Goal: Task Accomplishment & Management: Manage account settings

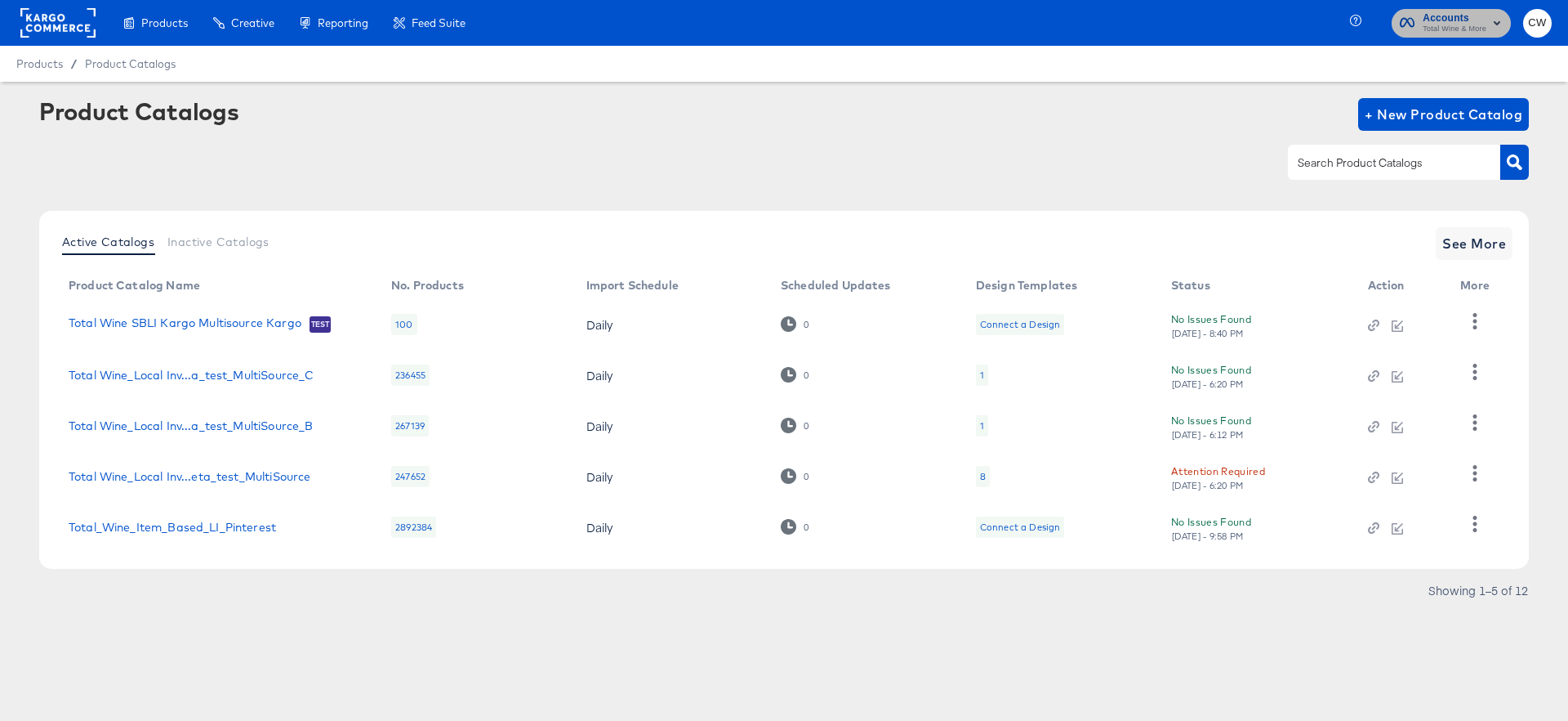
click at [1461, 19] on span "Accounts" at bounding box center [1454, 18] width 64 height 17
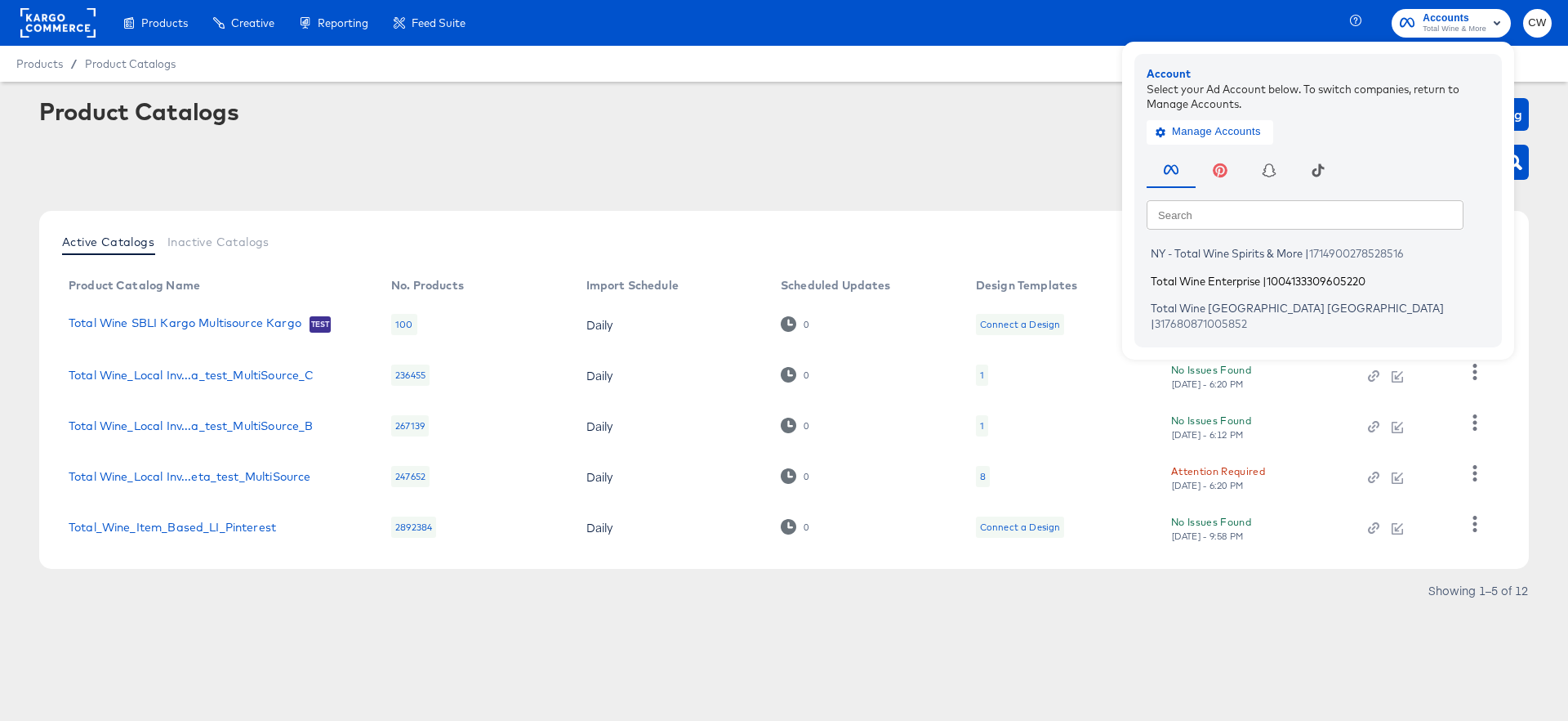
click at [1222, 274] on span "Total Wine Enterprise" at bounding box center [1205, 281] width 110 height 13
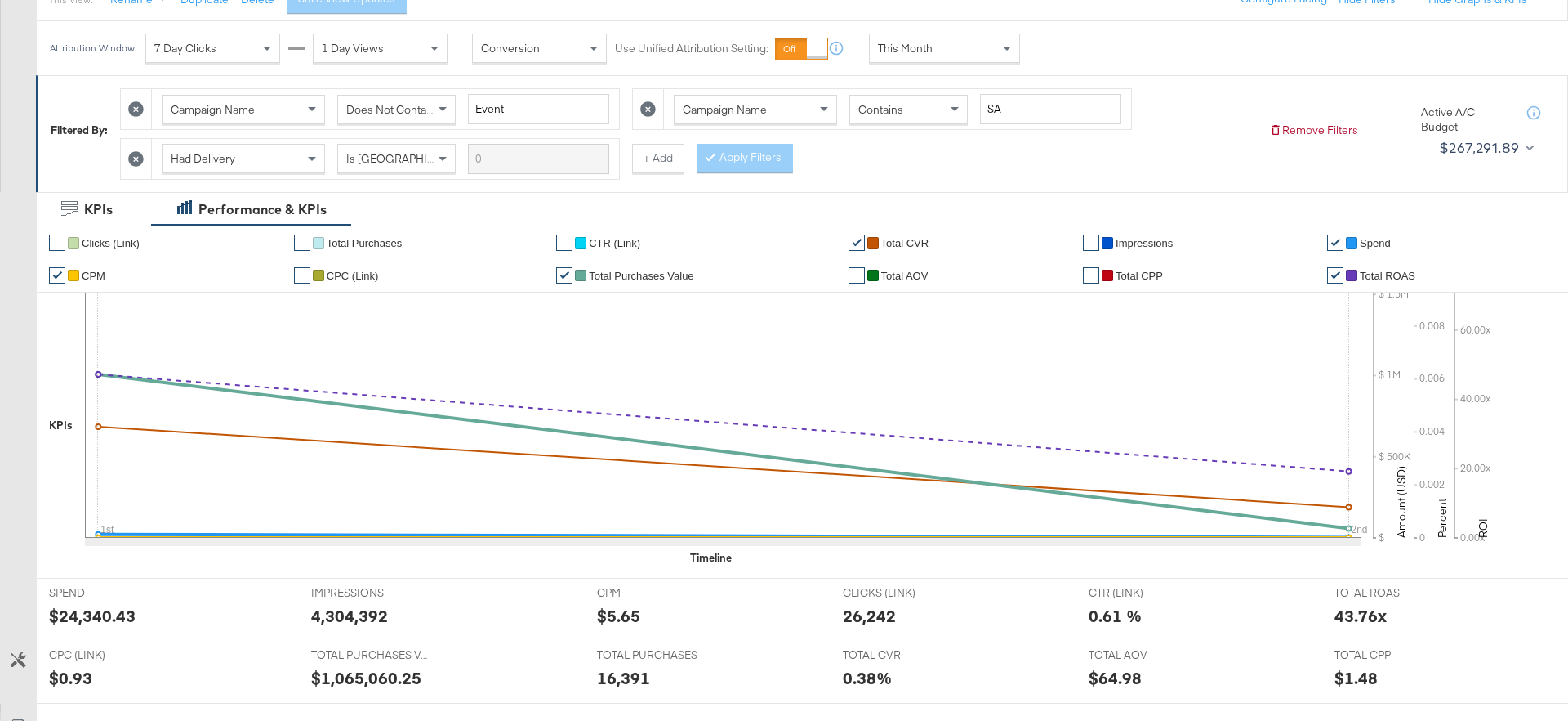
scroll to position [204, 0]
click at [960, 58] on div "This Month" at bounding box center [944, 49] width 150 height 27
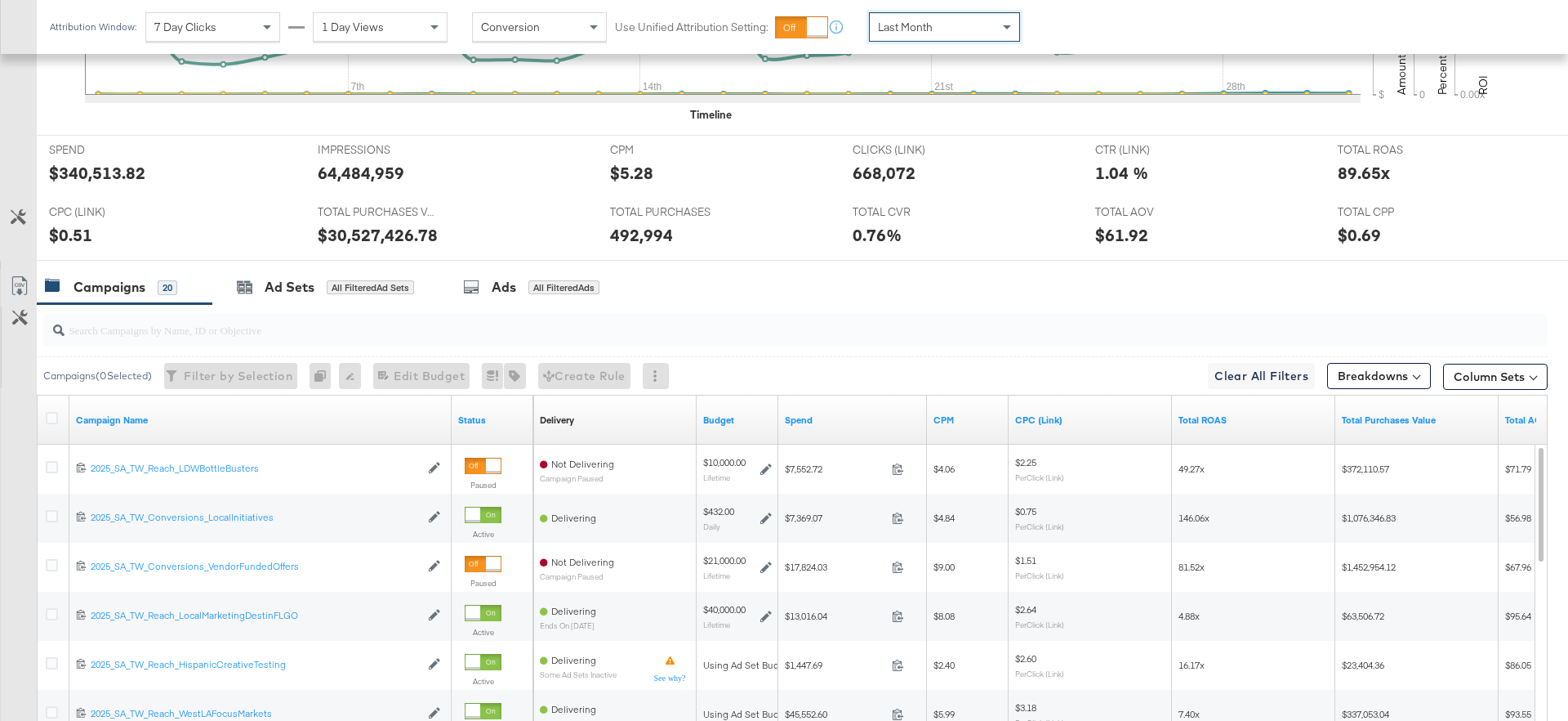
scroll to position [655, 0]
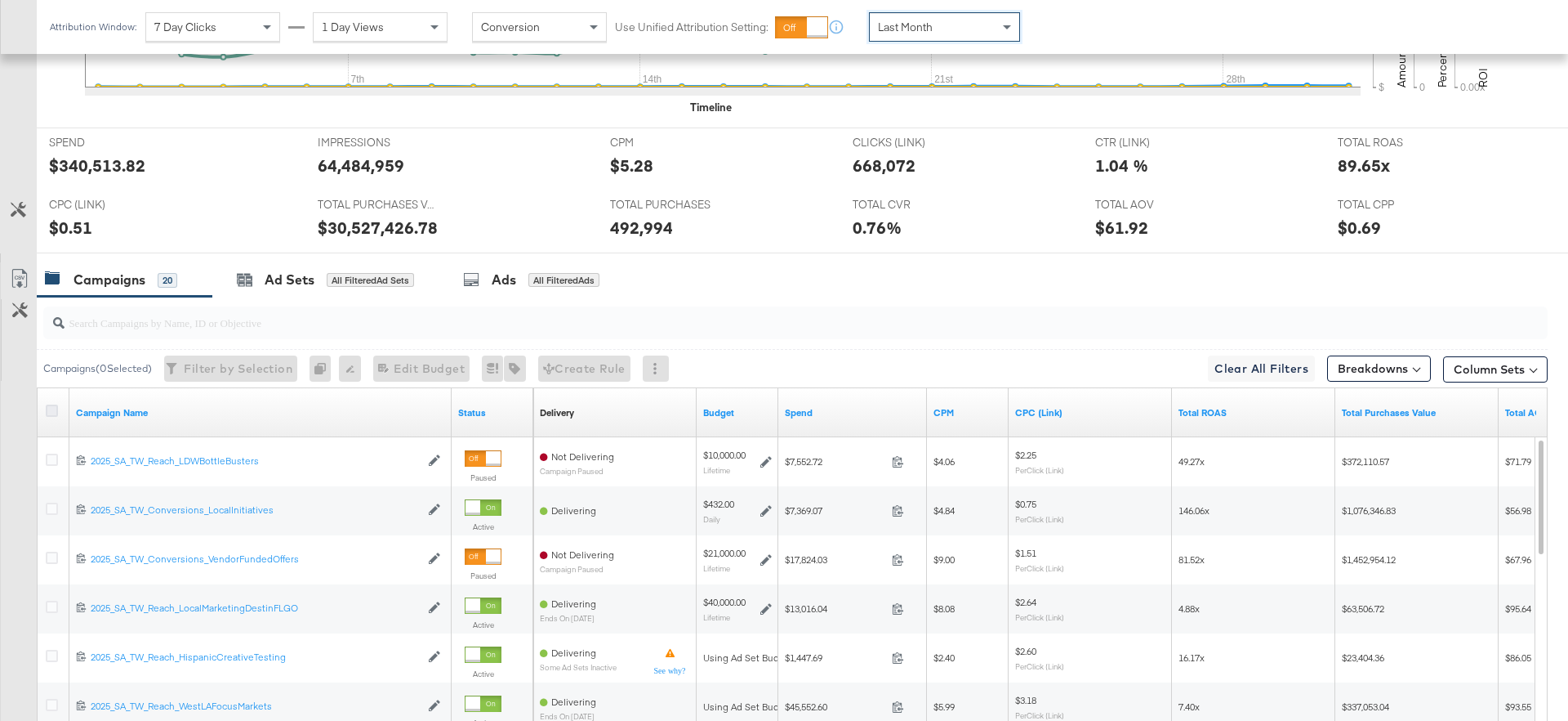
click at [55, 413] on icon at bounding box center [51, 410] width 12 height 12
click at [0, 0] on input "checkbox" at bounding box center [0, 0] width 0 height 0
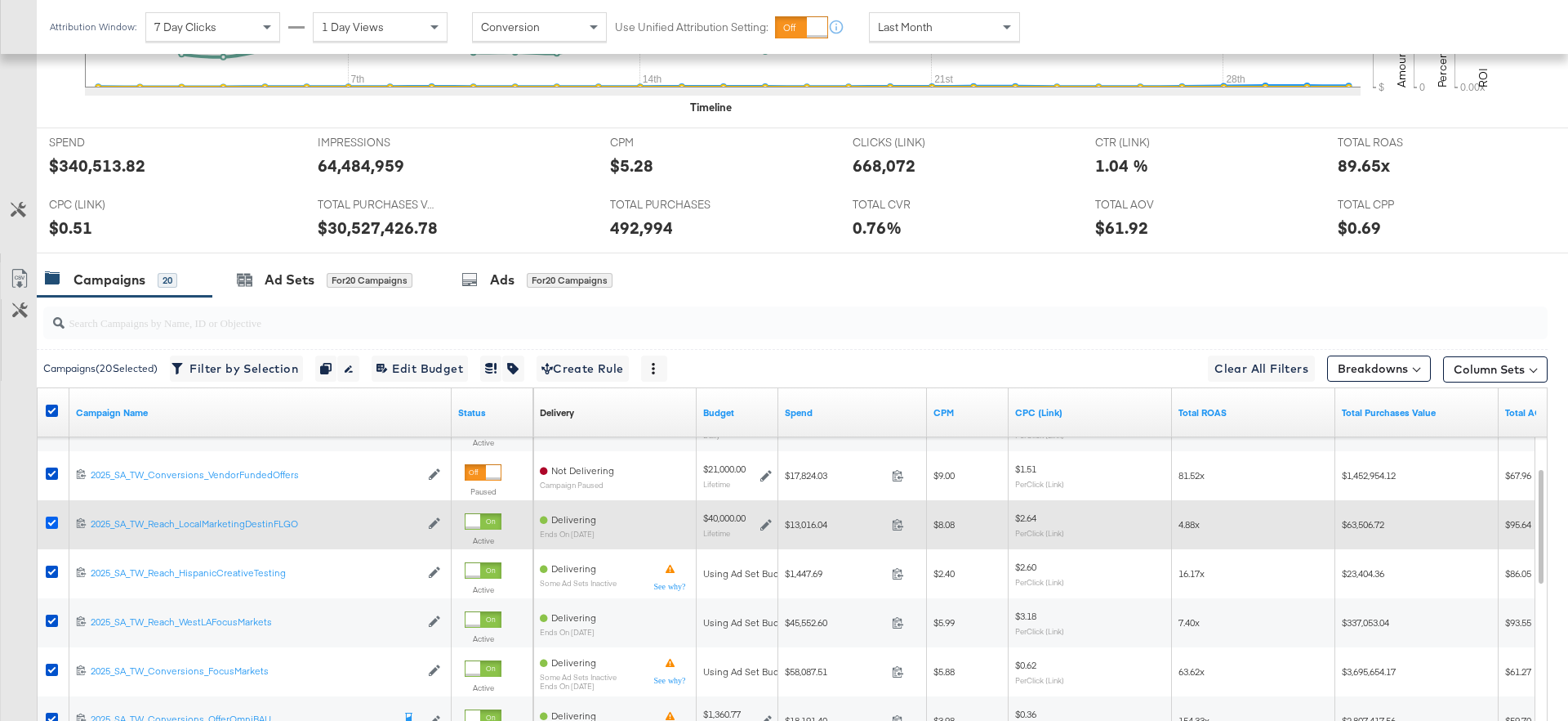
click at [55, 521] on icon at bounding box center [51, 522] width 12 height 12
click at [0, 0] on input "checkbox" at bounding box center [0, 0] width 0 height 0
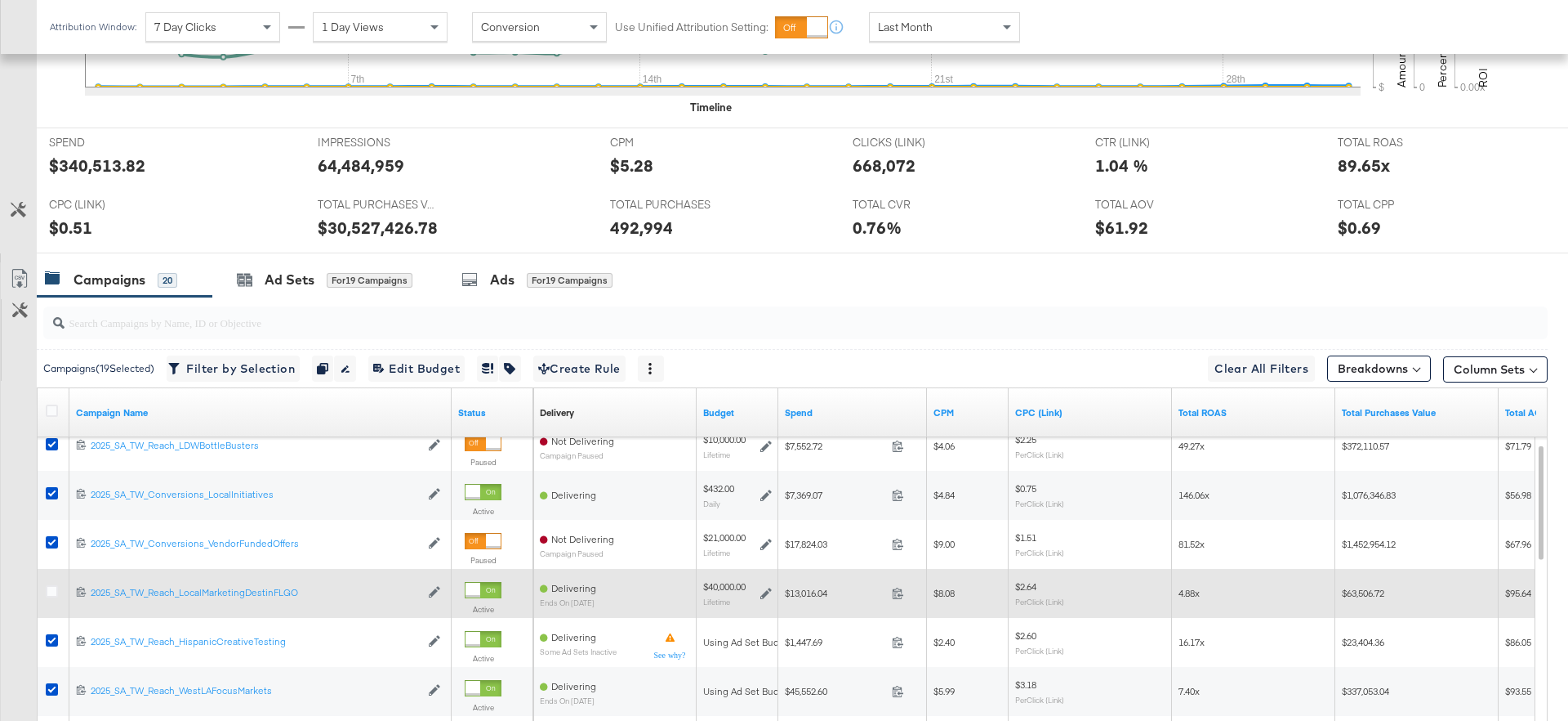
scroll to position [615, 0]
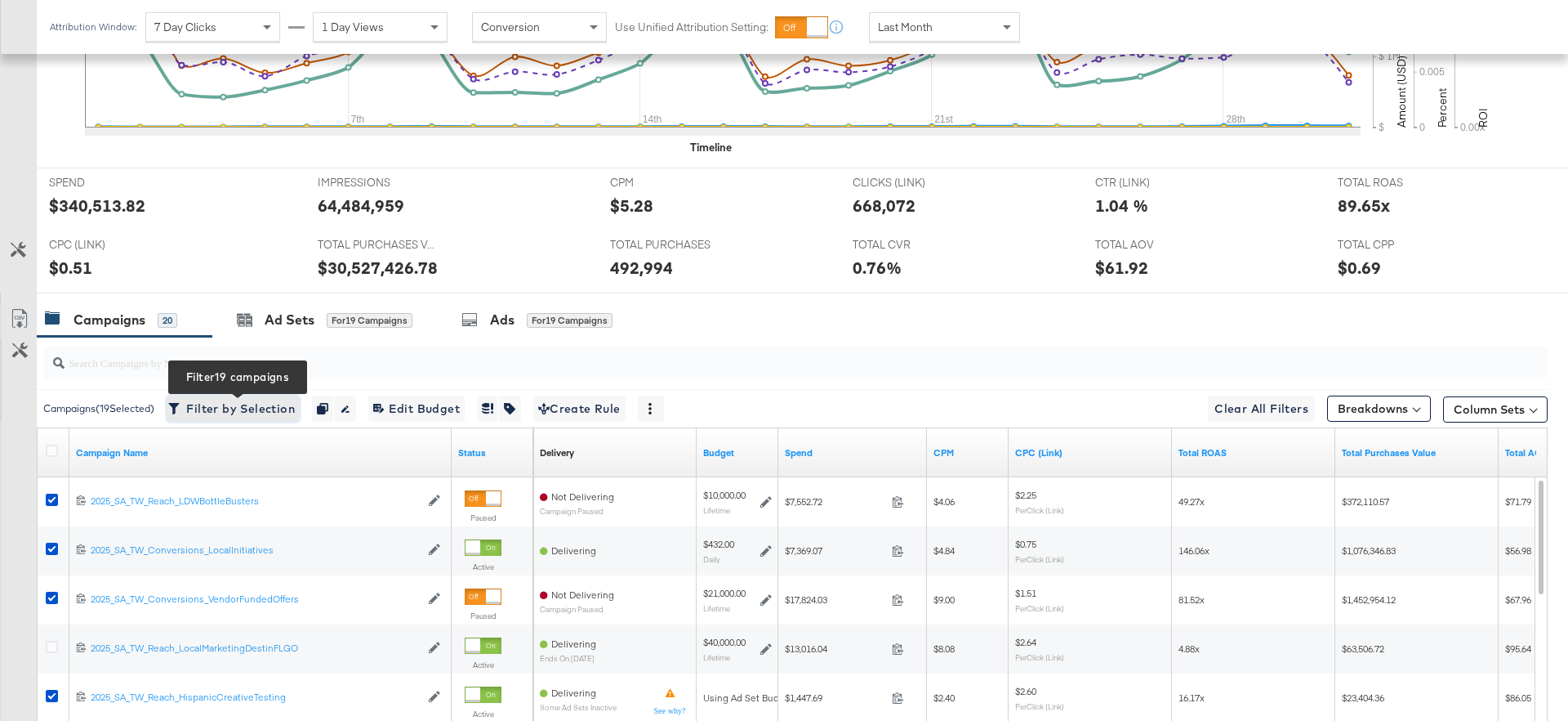
click at [235, 416] on span "Filter by Selection Filter 19 campaigns" at bounding box center [233, 408] width 123 height 20
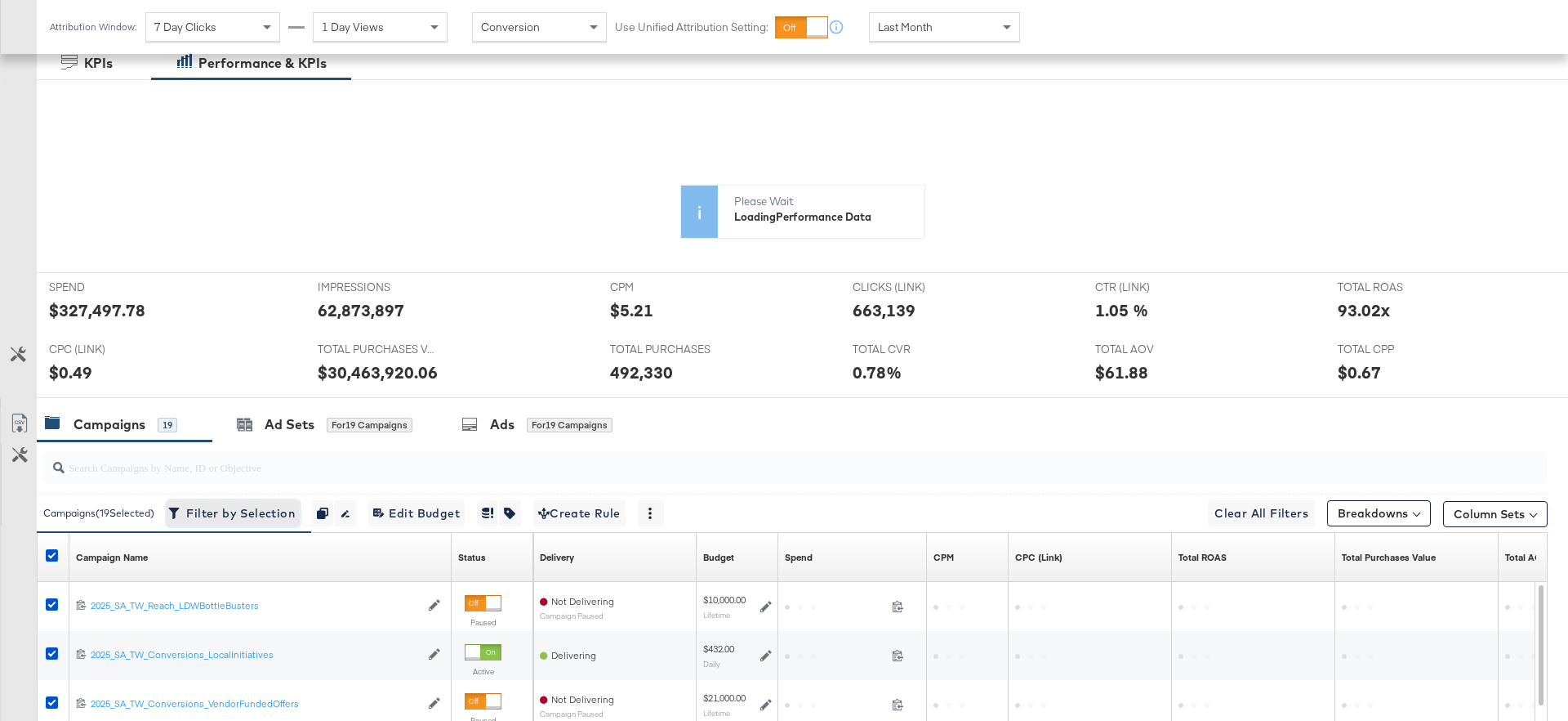
scroll to position [313, 0]
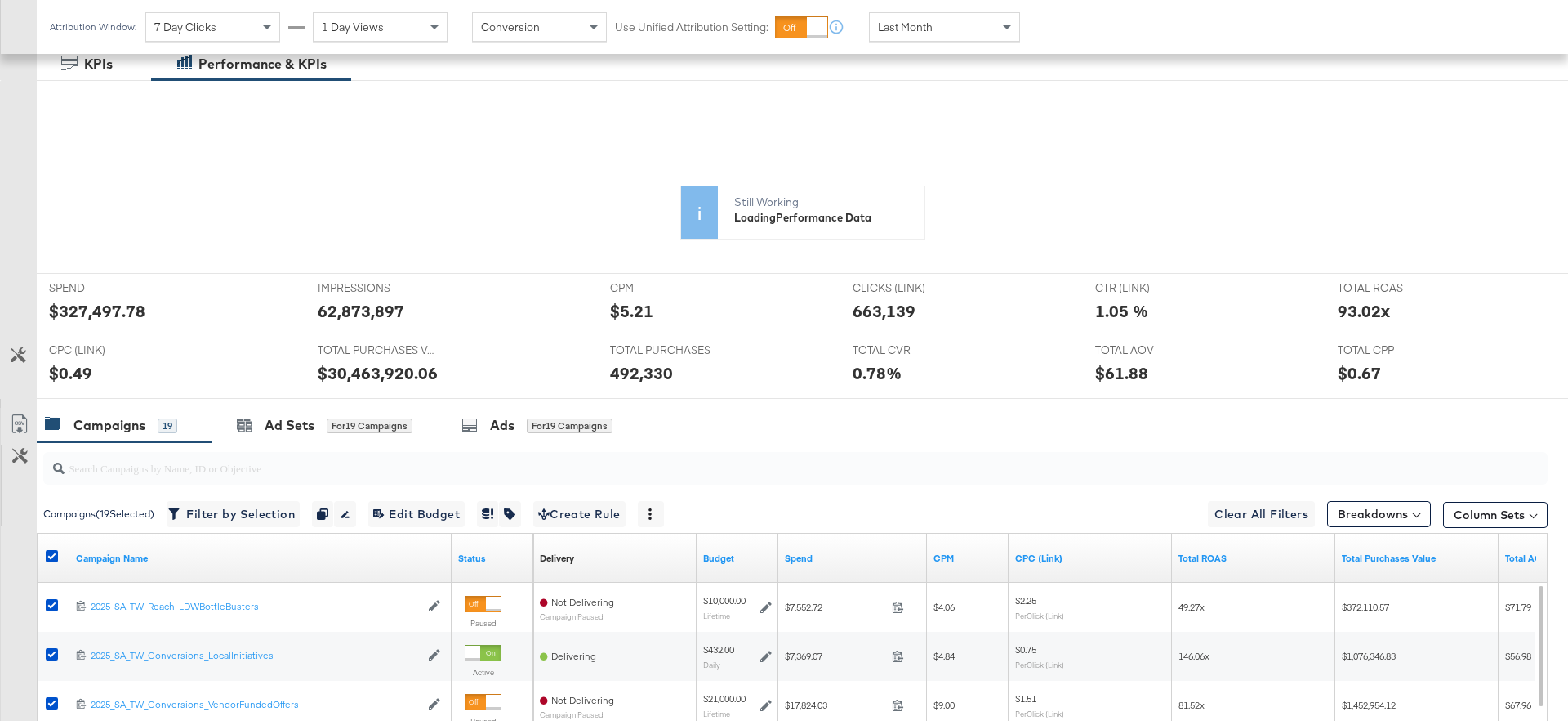
drag, startPoint x: 145, startPoint y: 313, endPoint x: 60, endPoint y: 313, distance: 85.0
click at [59, 313] on div "KPIs Fri, Aug 1st '25 Total Purchases Value: $1,358,284.26 7th 14th 21st 28th $…" at bounding box center [803, 281] width 1507 height 270
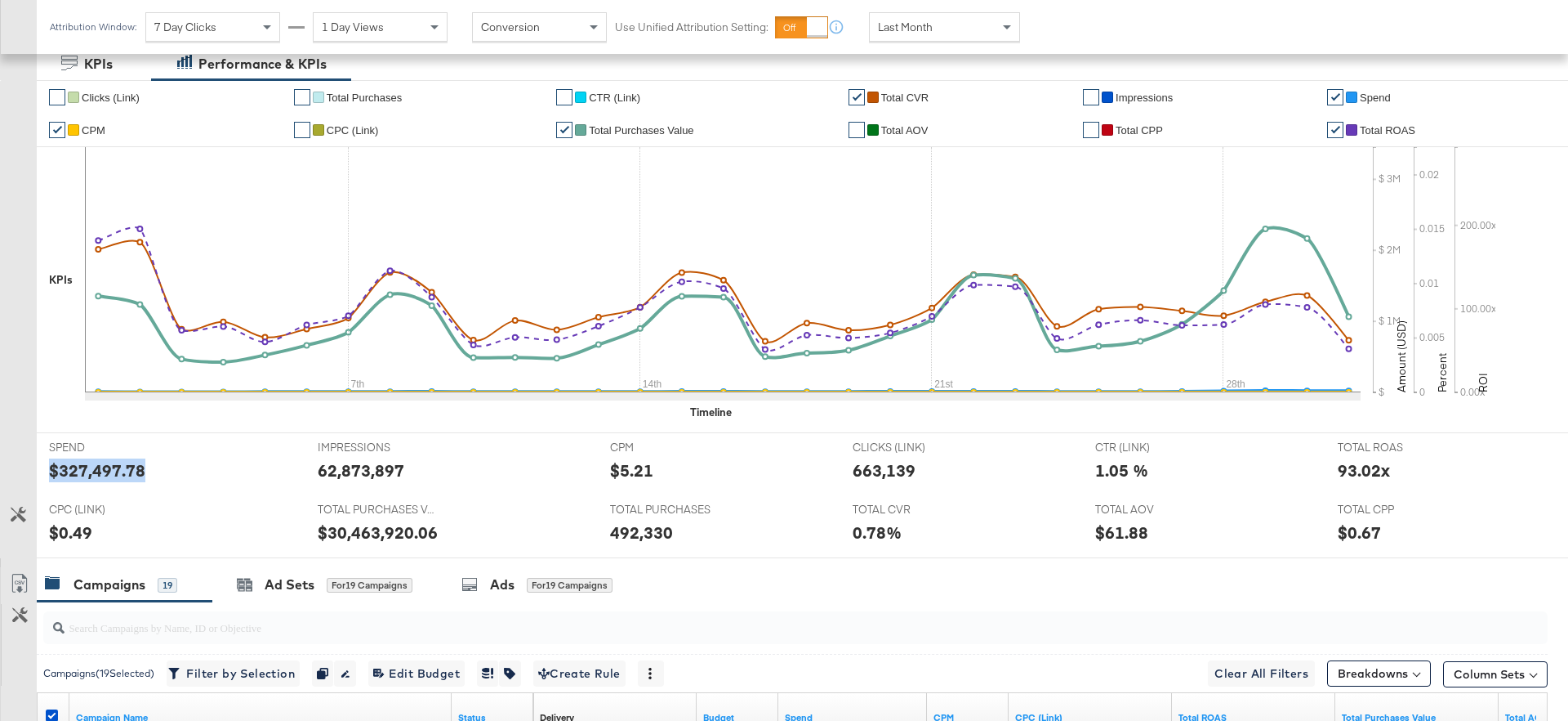
drag, startPoint x: 141, startPoint y: 471, endPoint x: 39, endPoint y: 469, distance: 102.0
click at [38, 468] on div "SPEND SPEND $327,497.78" at bounding box center [171, 464] width 268 height 62
copy div "$327,497.78"
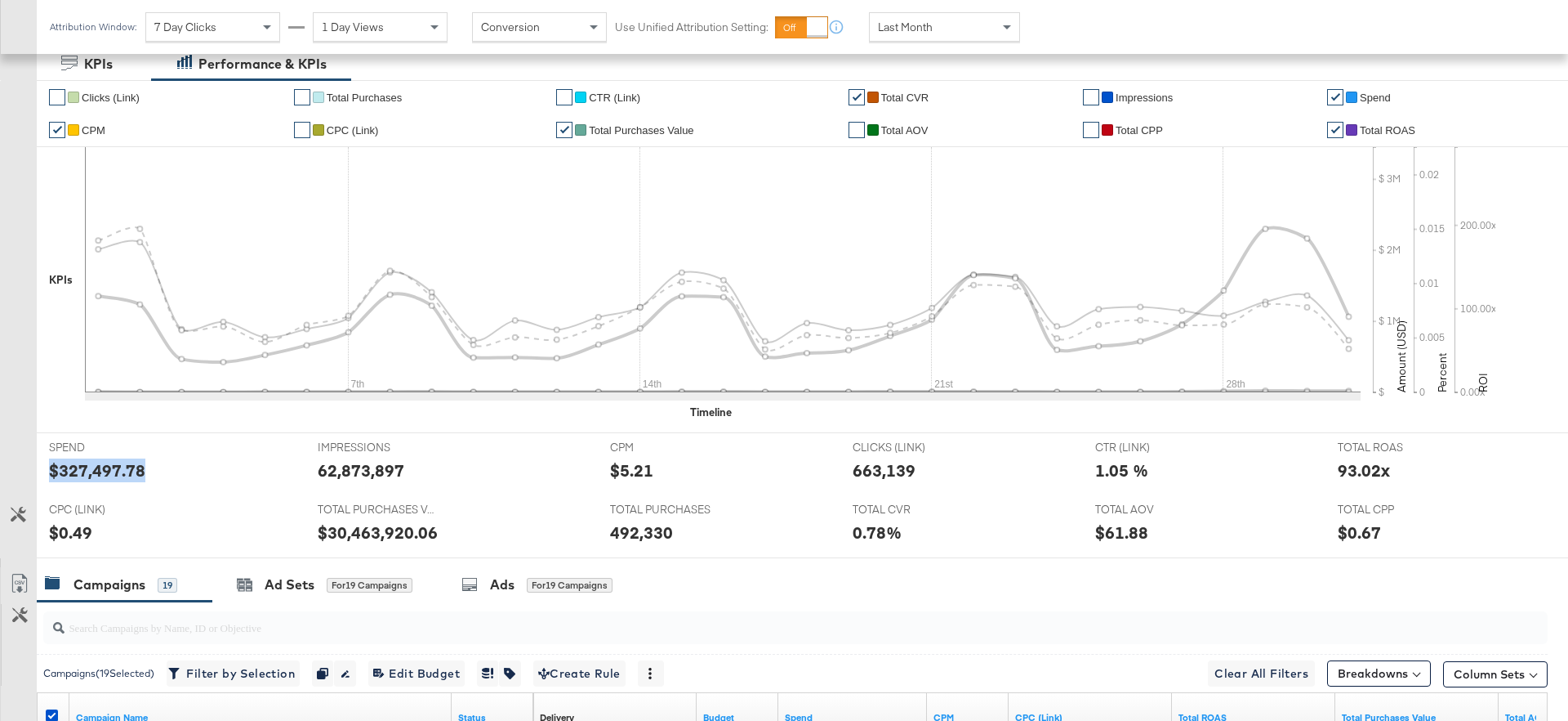
scroll to position [0, 0]
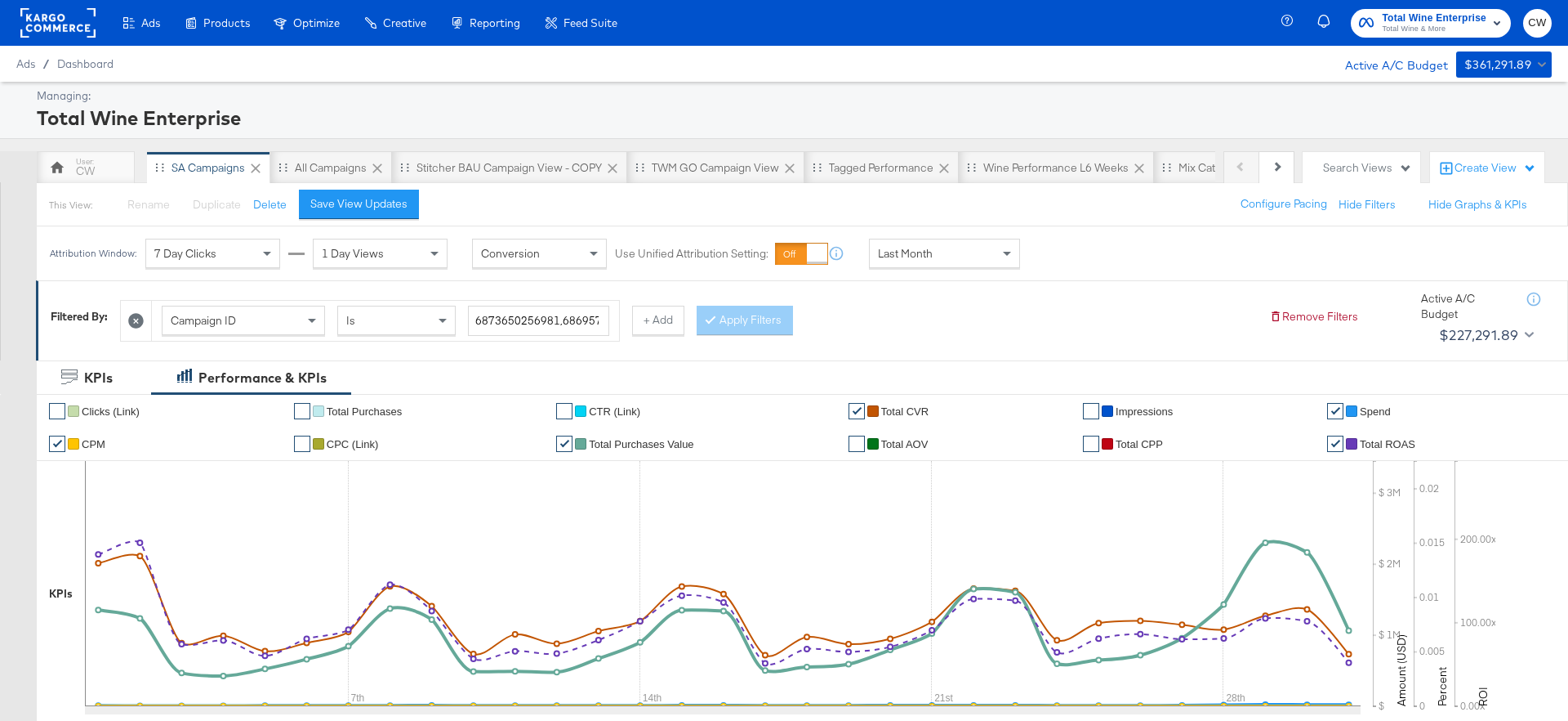
click at [1430, 21] on span "Total Wine Enterprise" at bounding box center [1434, 18] width 104 height 17
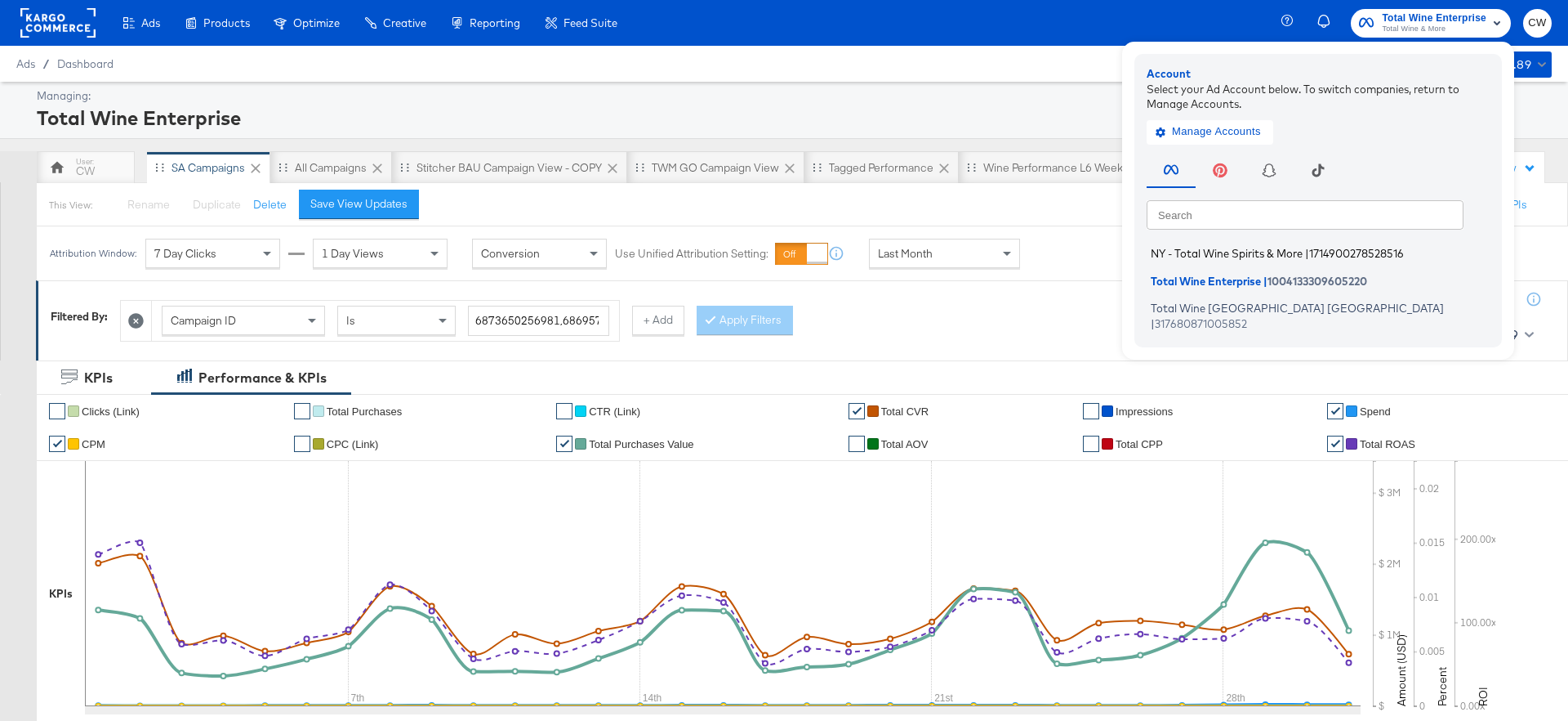
click at [1252, 250] on span "NY - Total Wine Spirits & More" at bounding box center [1226, 253] width 152 height 13
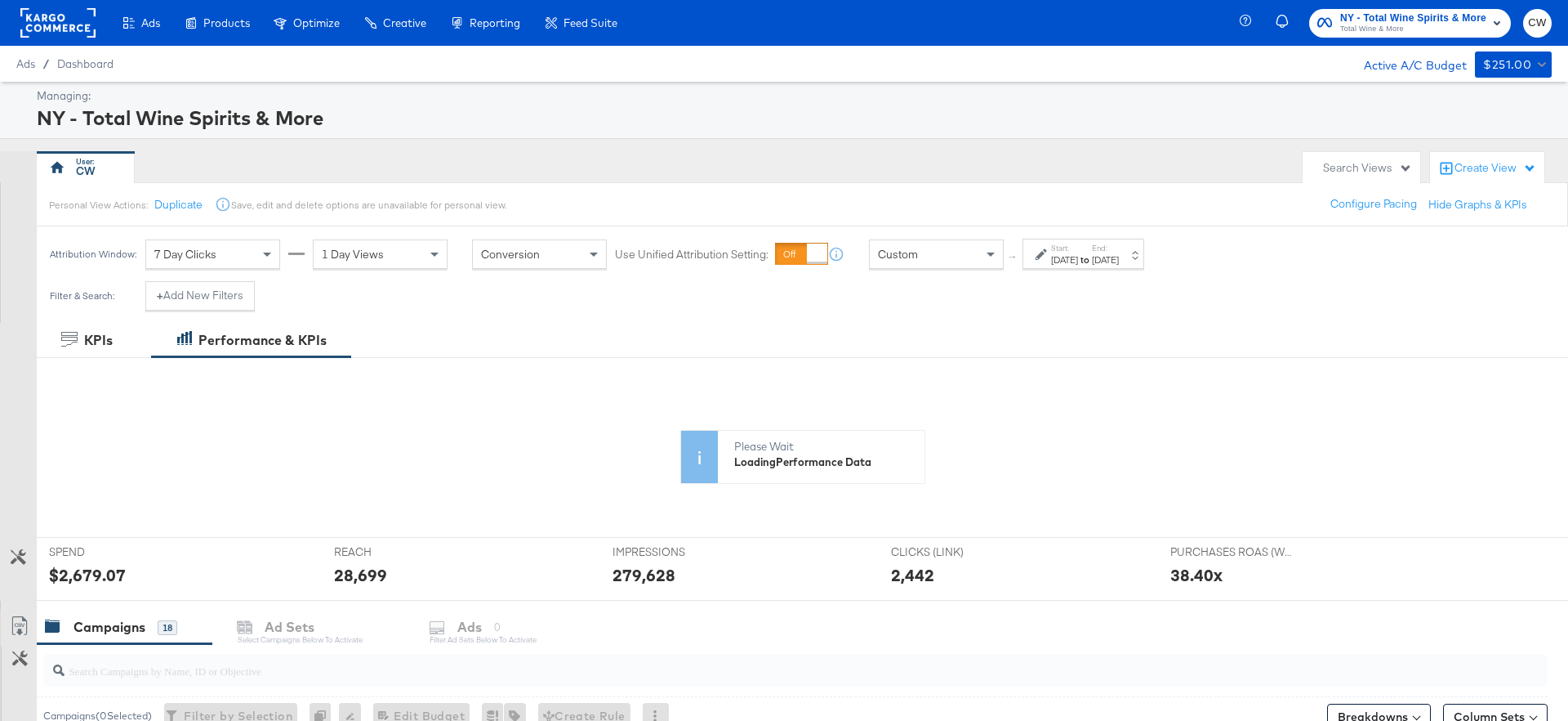
scroll to position [16, 0]
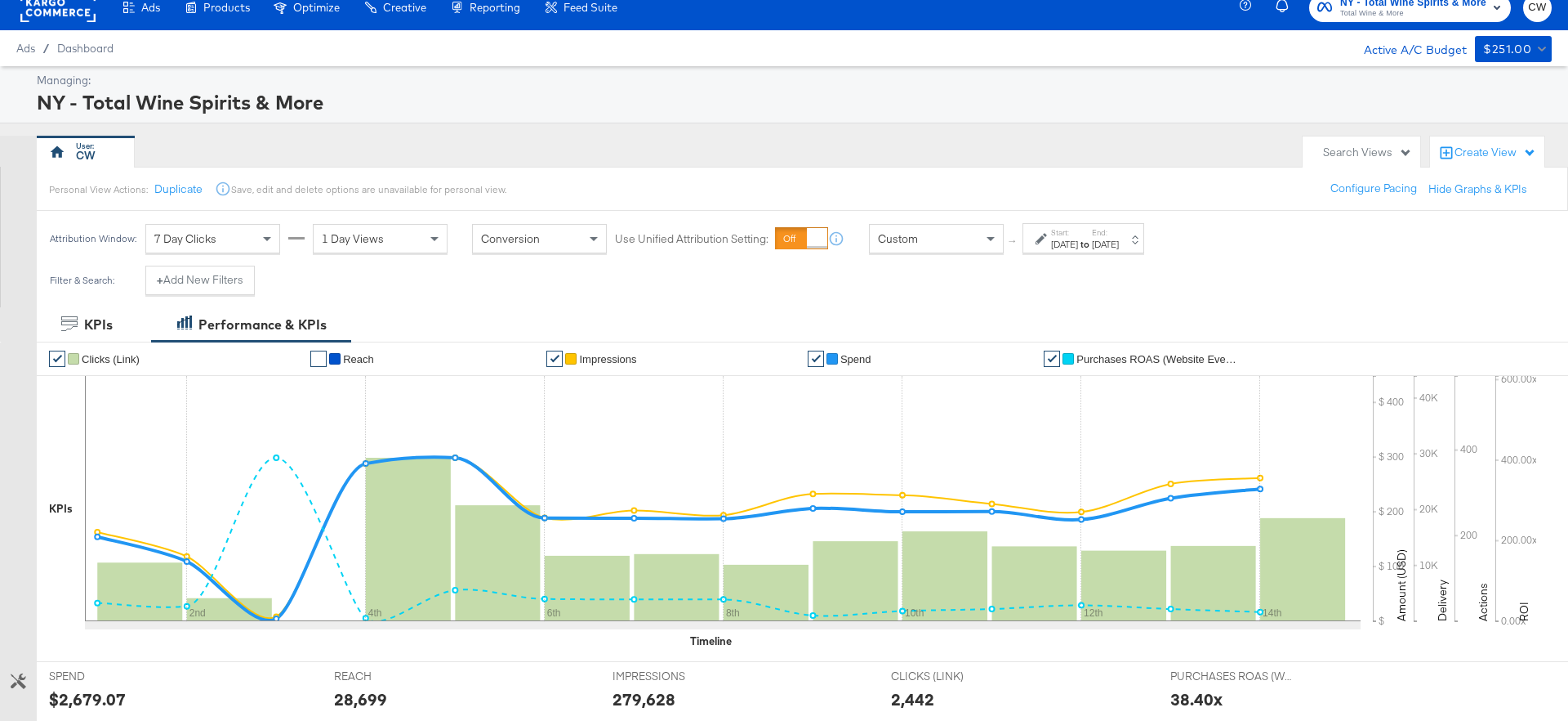
click at [977, 234] on div "Custom" at bounding box center [936, 239] width 133 height 27
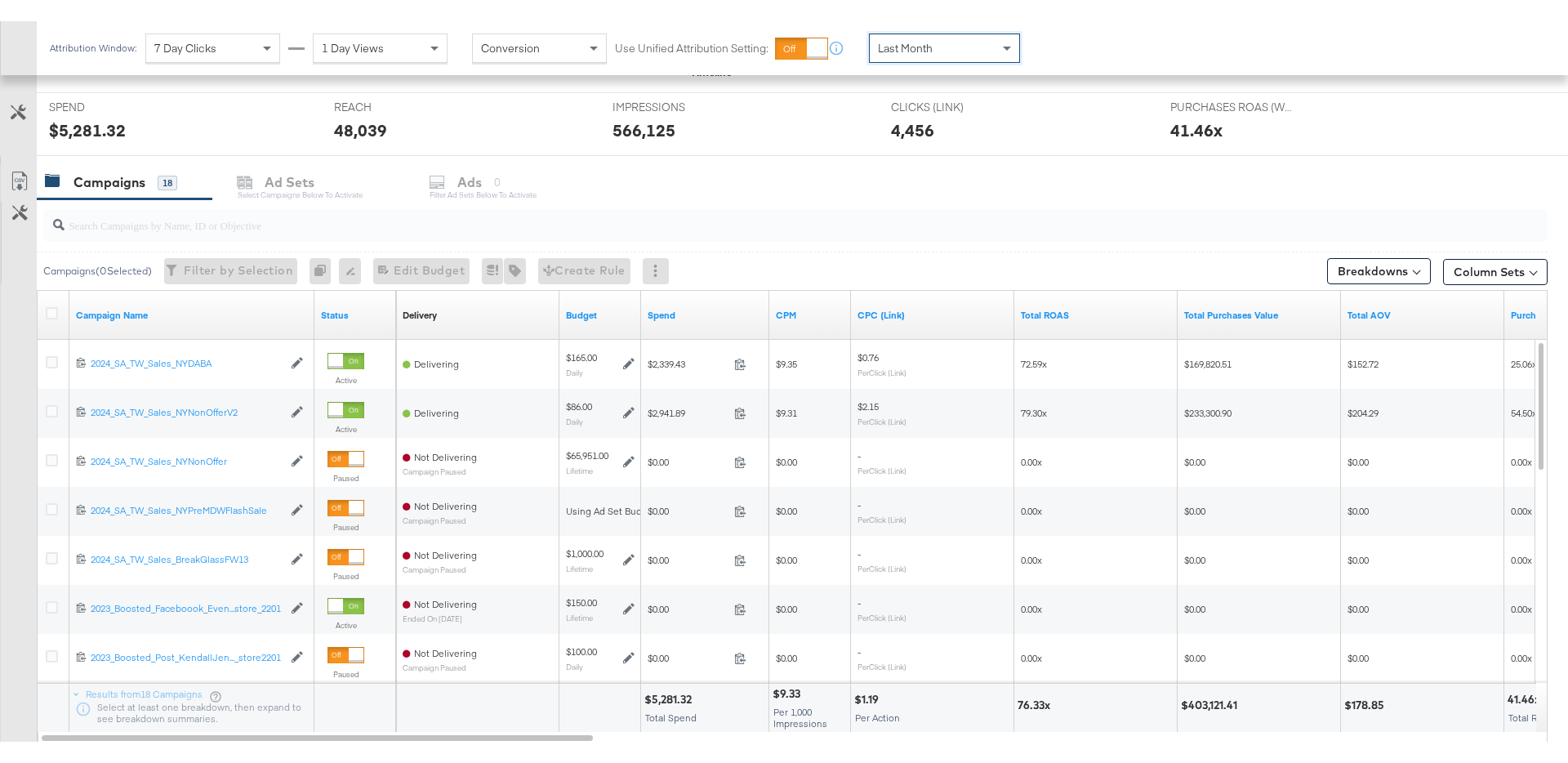
scroll to position [604, 0]
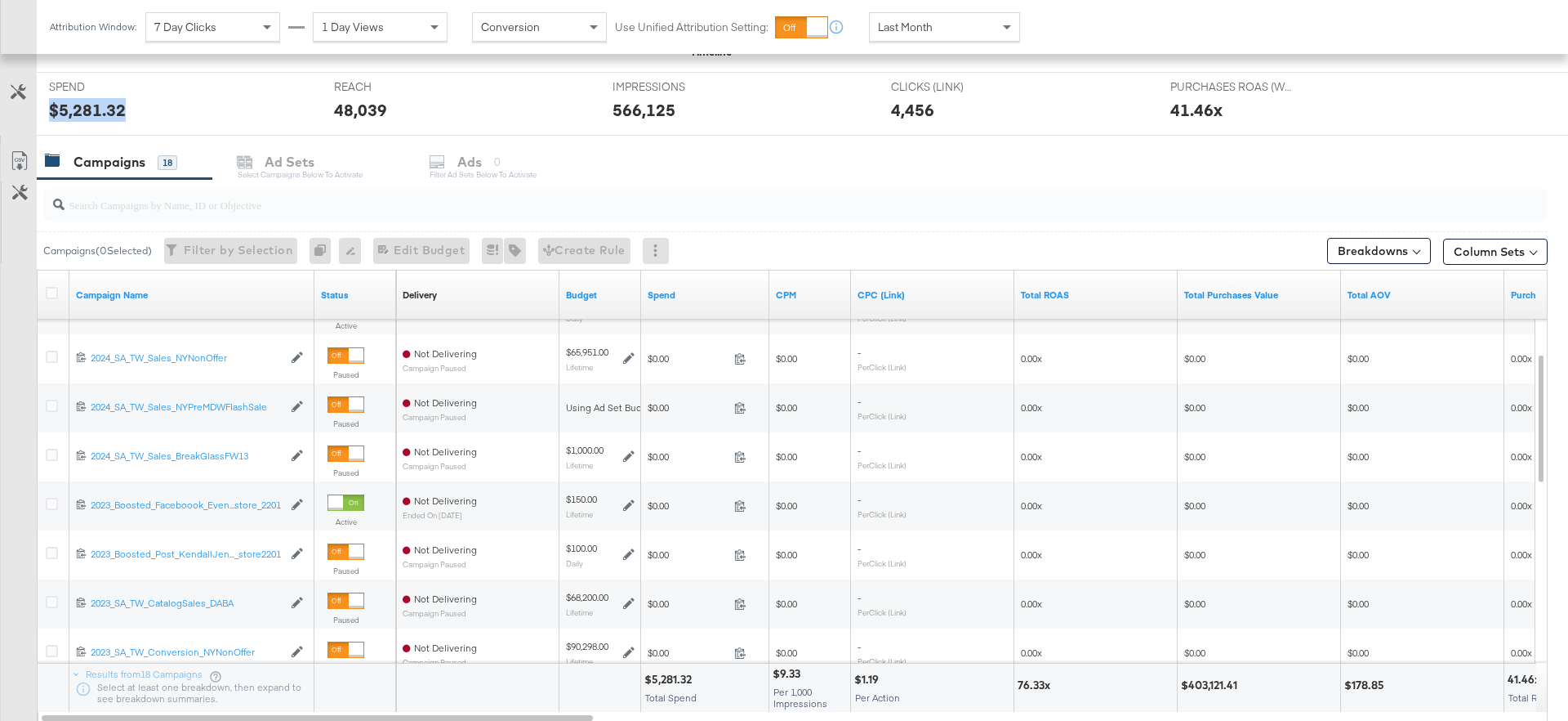
drag, startPoint x: 132, startPoint y: 111, endPoint x: 45, endPoint y: 118, distance: 87.3
click at [45, 118] on div "SPEND SPEND $5,281.32" at bounding box center [179, 104] width 285 height 62
copy div "$5,281.32"
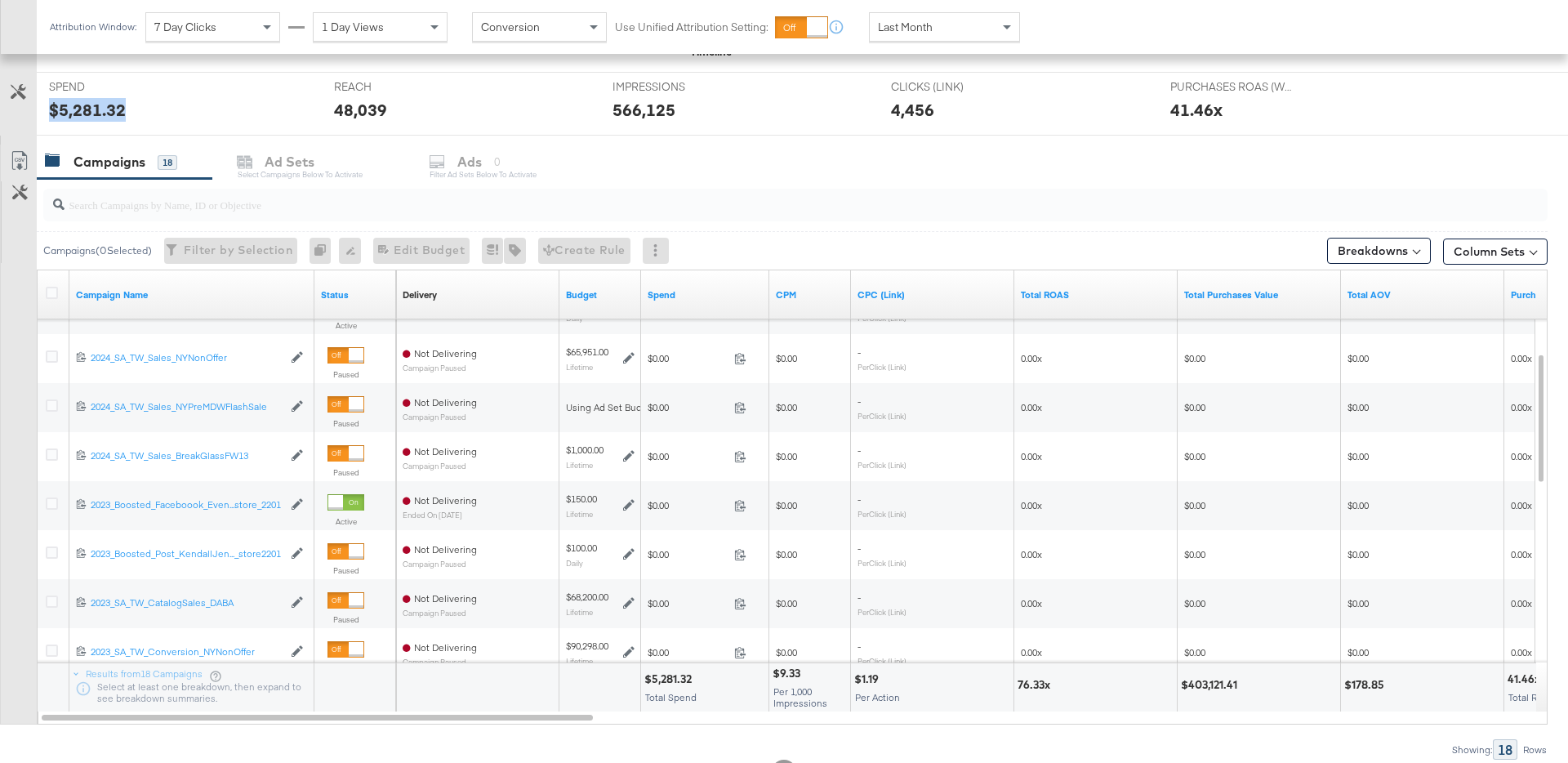
scroll to position [0, 0]
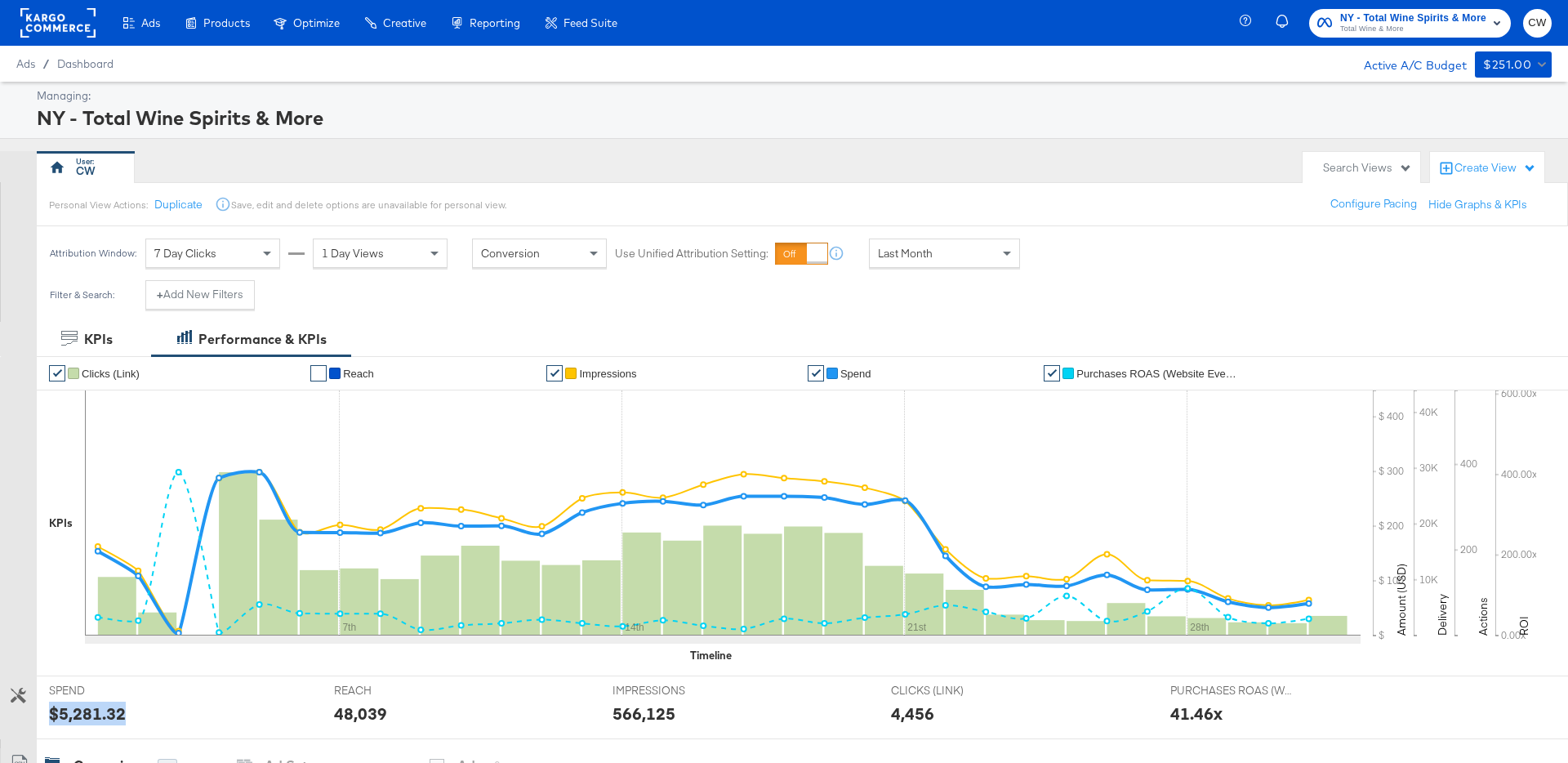
click at [1405, 16] on span "NY - Total Wine Spirits & More" at bounding box center [1413, 18] width 146 height 17
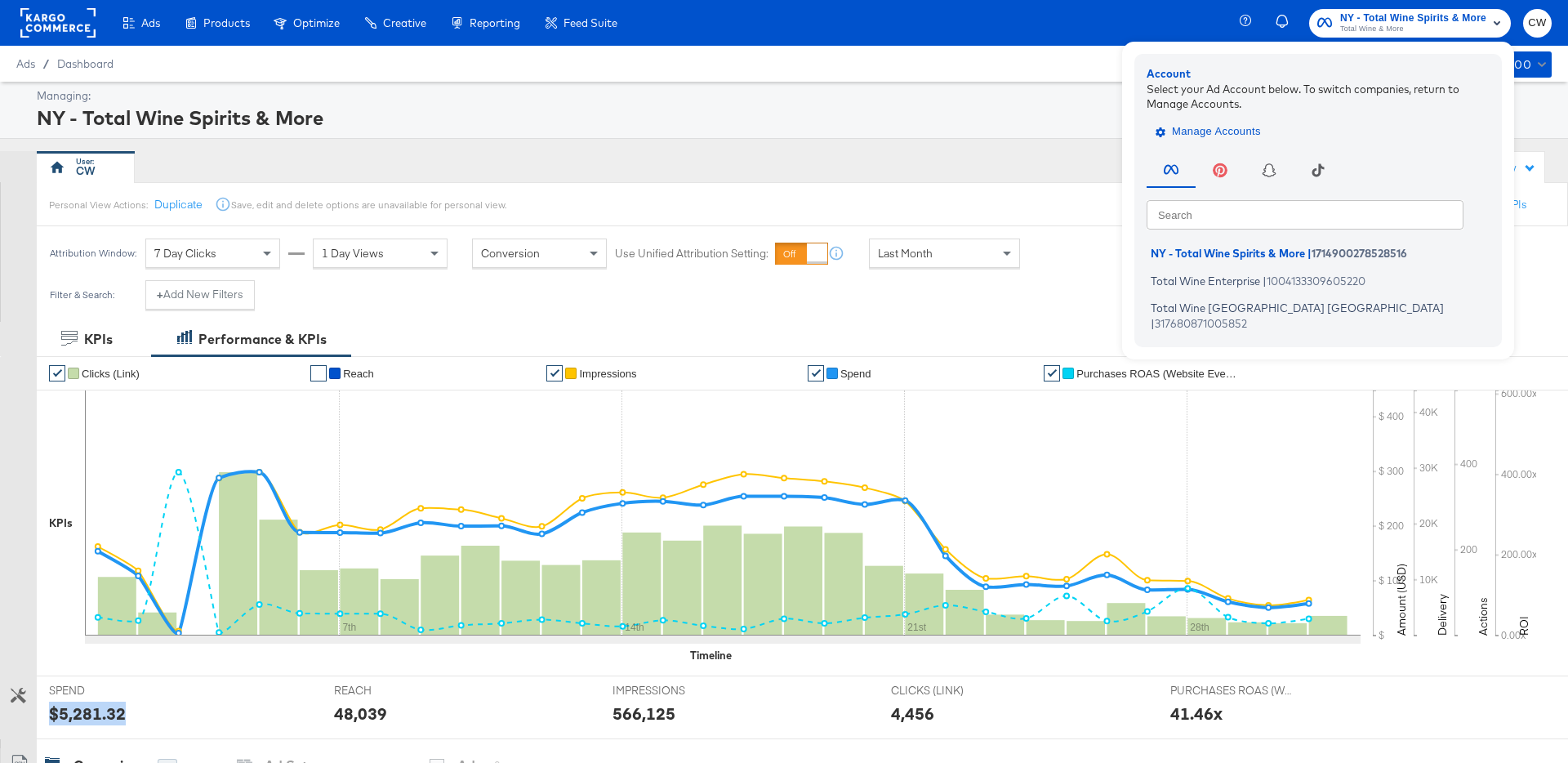
click at [1195, 135] on span "Manage Accounts" at bounding box center [1210, 132] width 102 height 19
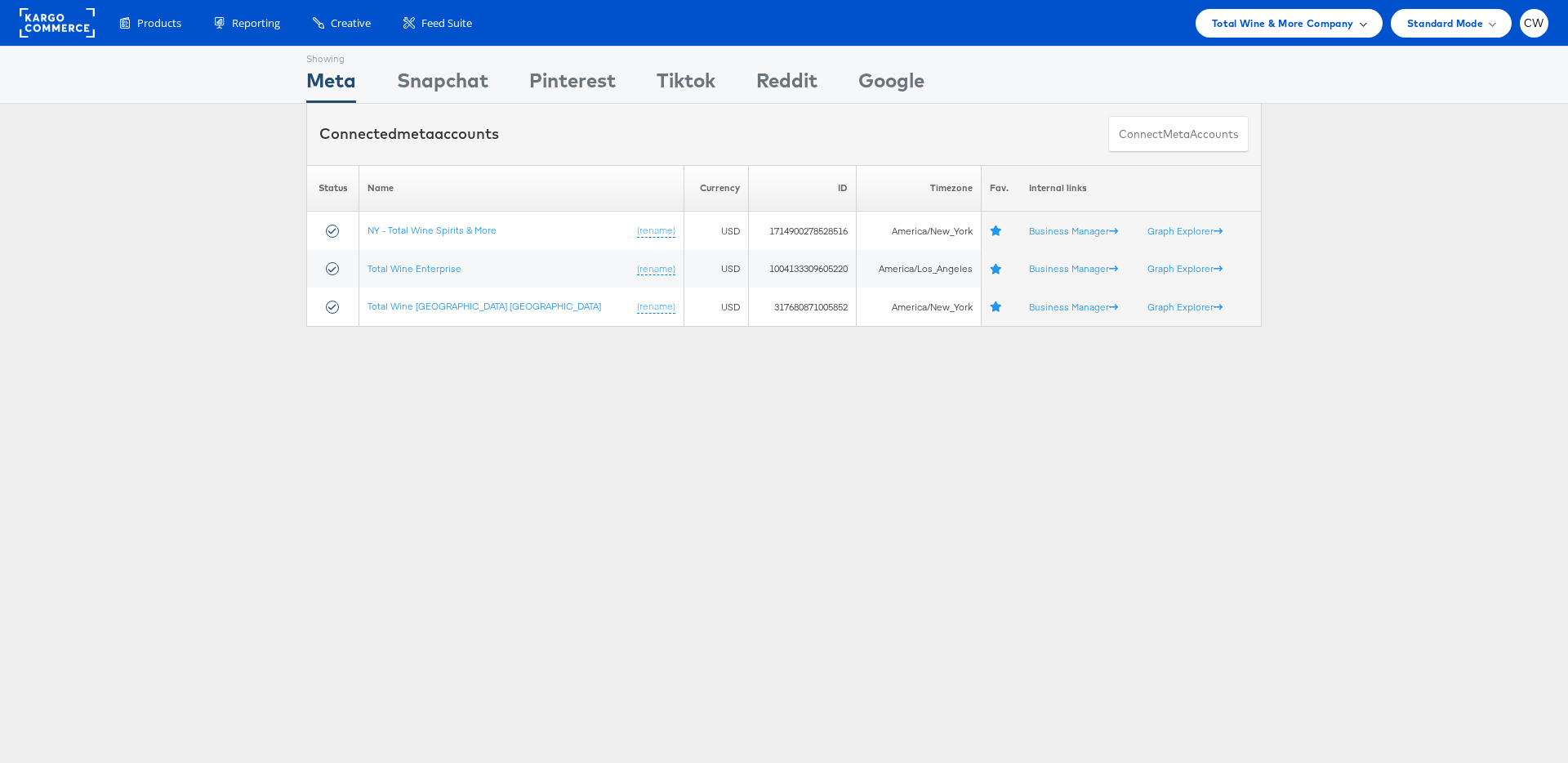
click at [1304, 26] on span "Total Wine & More Company" at bounding box center [1283, 23] width 142 height 17
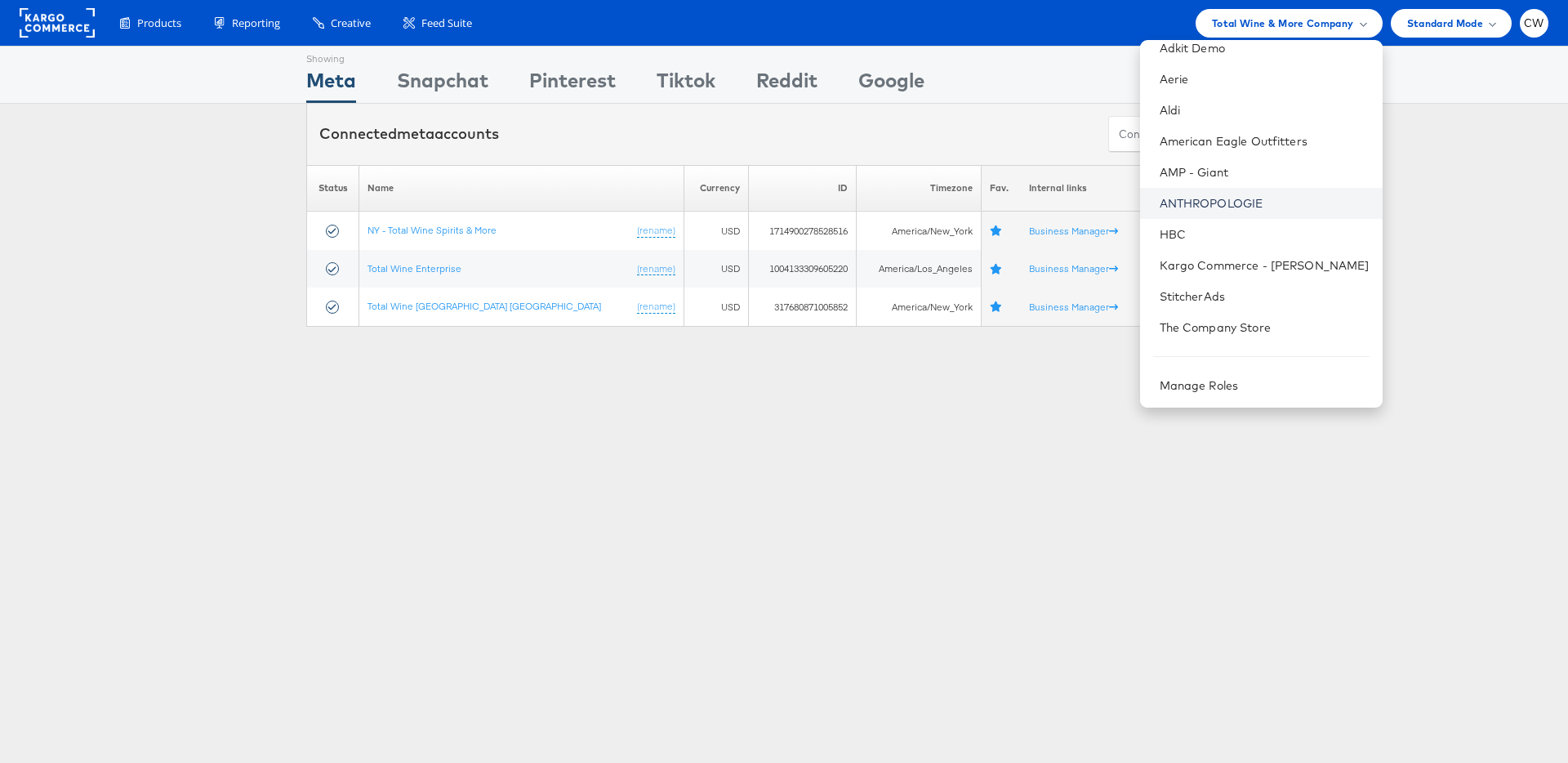
scroll to position [73, 0]
click at [1218, 334] on link "The Company Store" at bounding box center [1265, 329] width 210 height 16
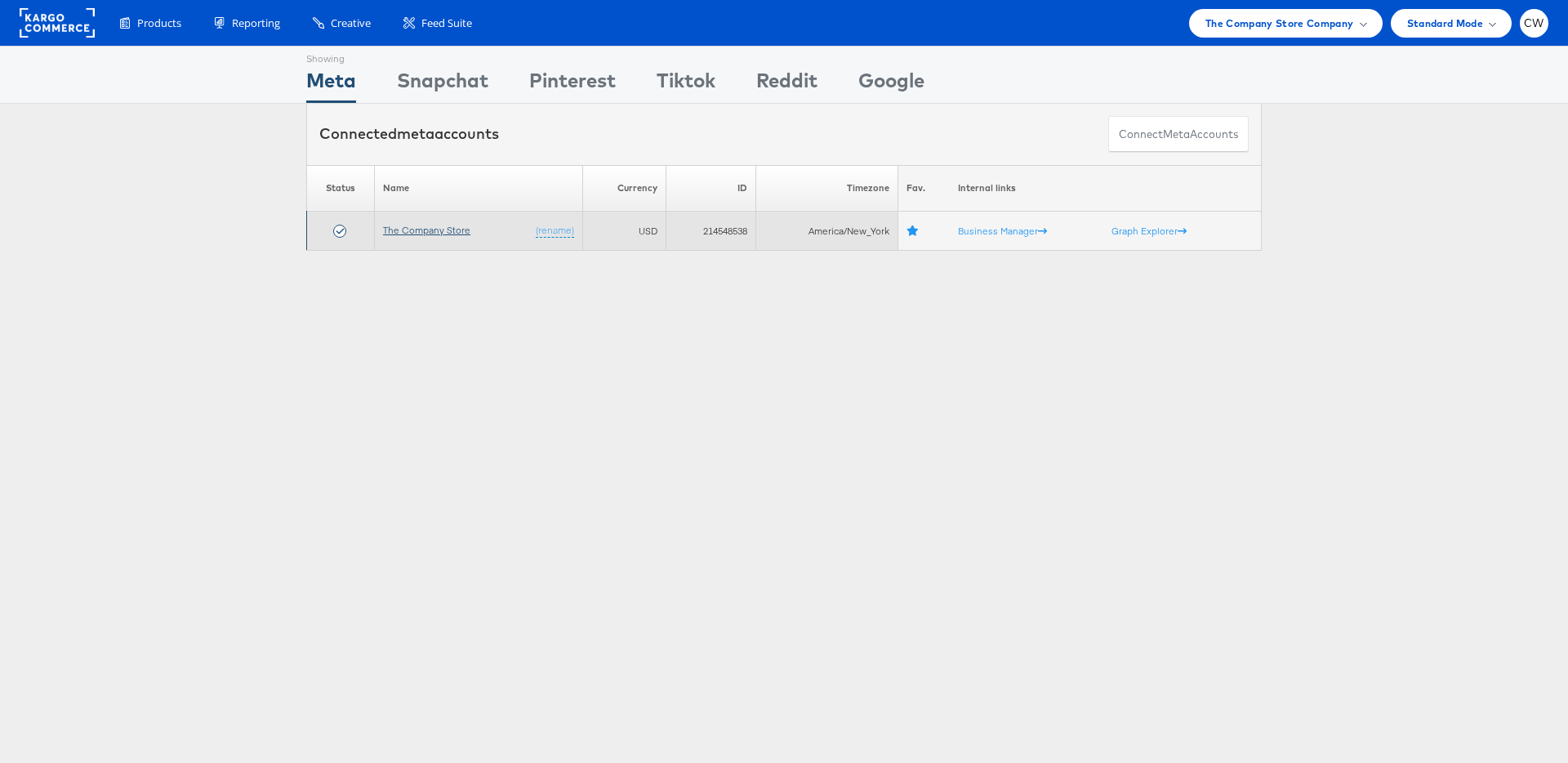
click at [428, 226] on link "The Company Store" at bounding box center [426, 229] width 88 height 12
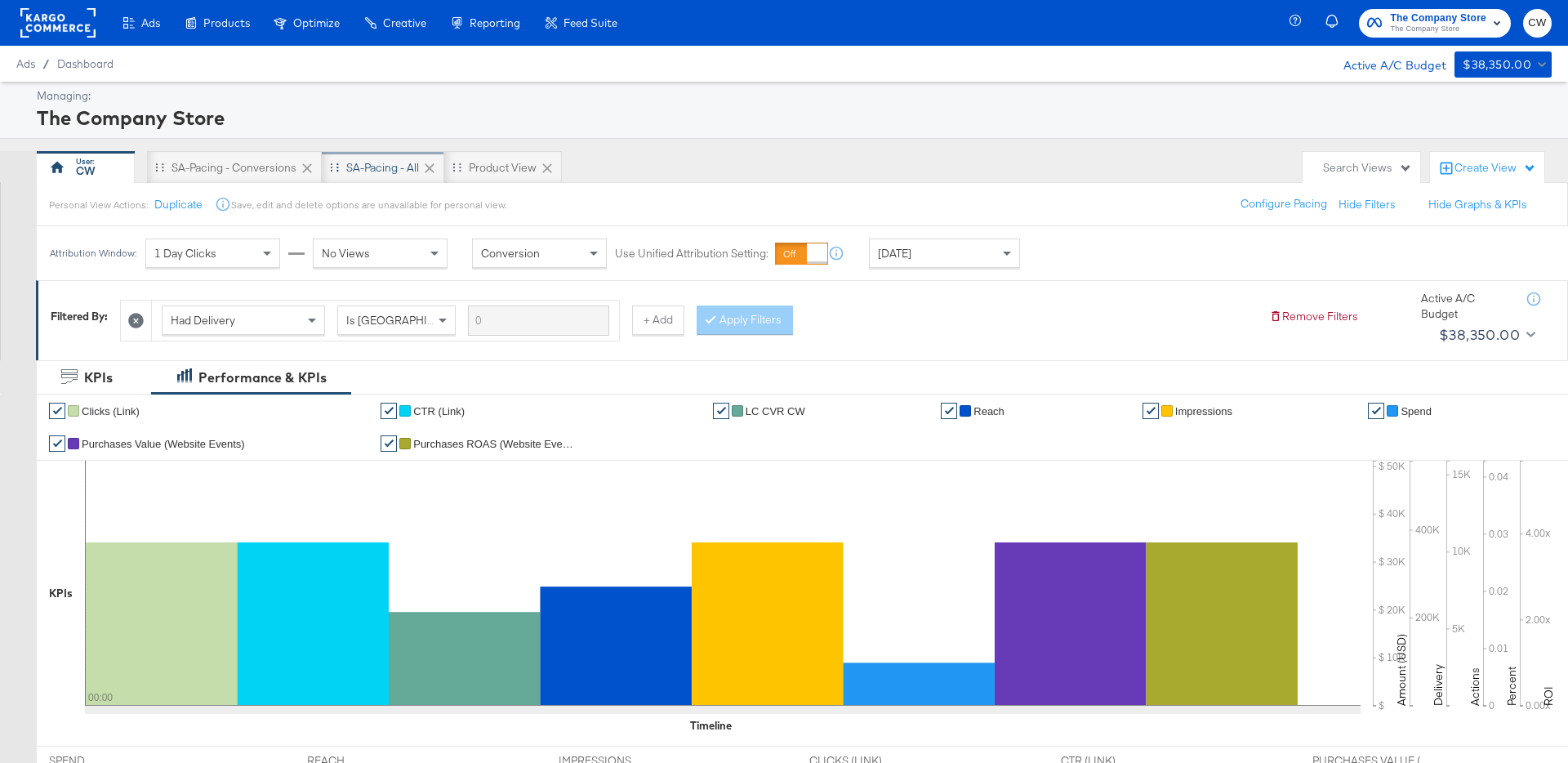
click at [391, 169] on div "SA-Pacing - All" at bounding box center [383, 167] width 73 height 16
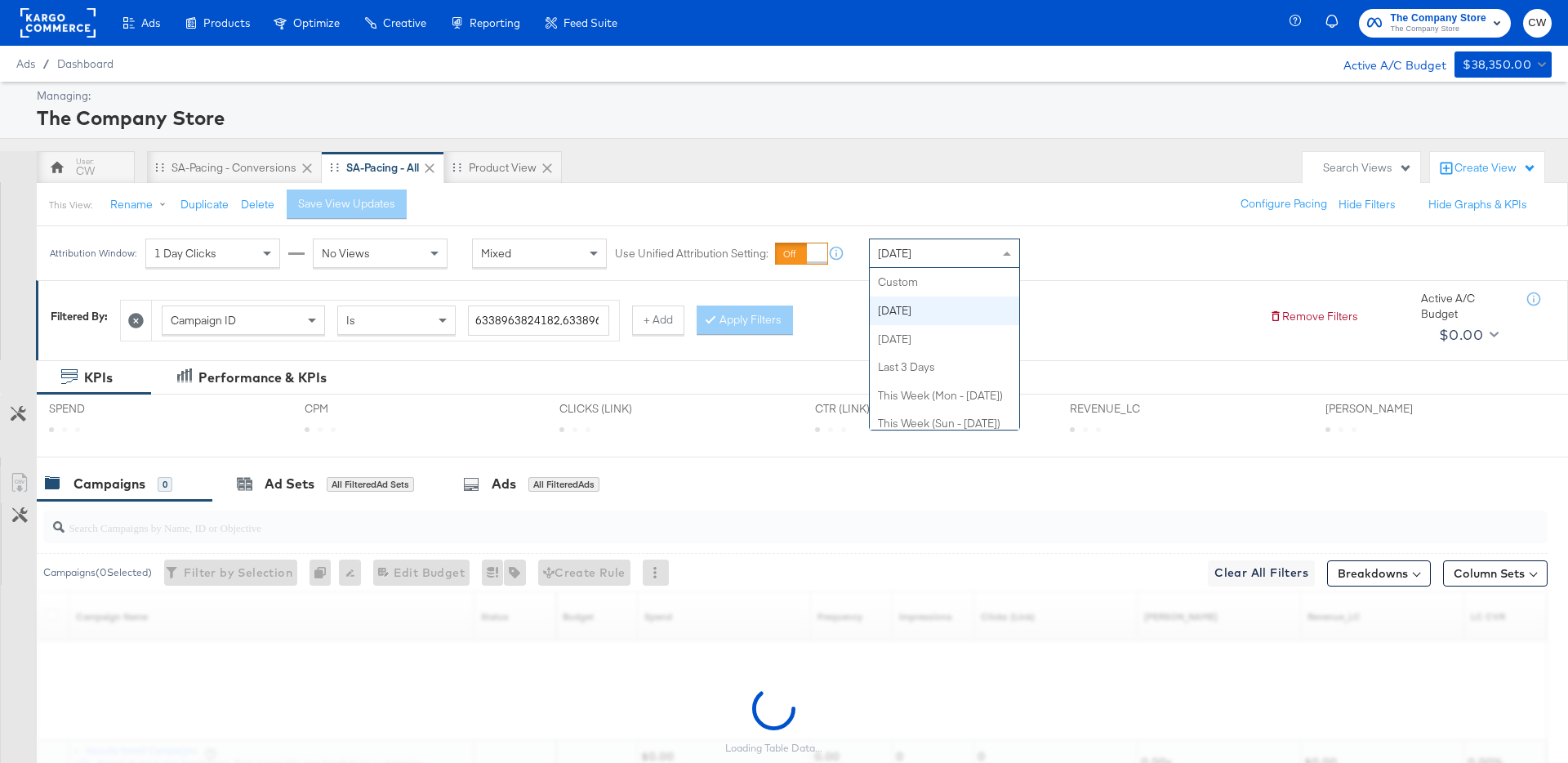
click at [978, 260] on div "[DATE]" at bounding box center [944, 253] width 150 height 27
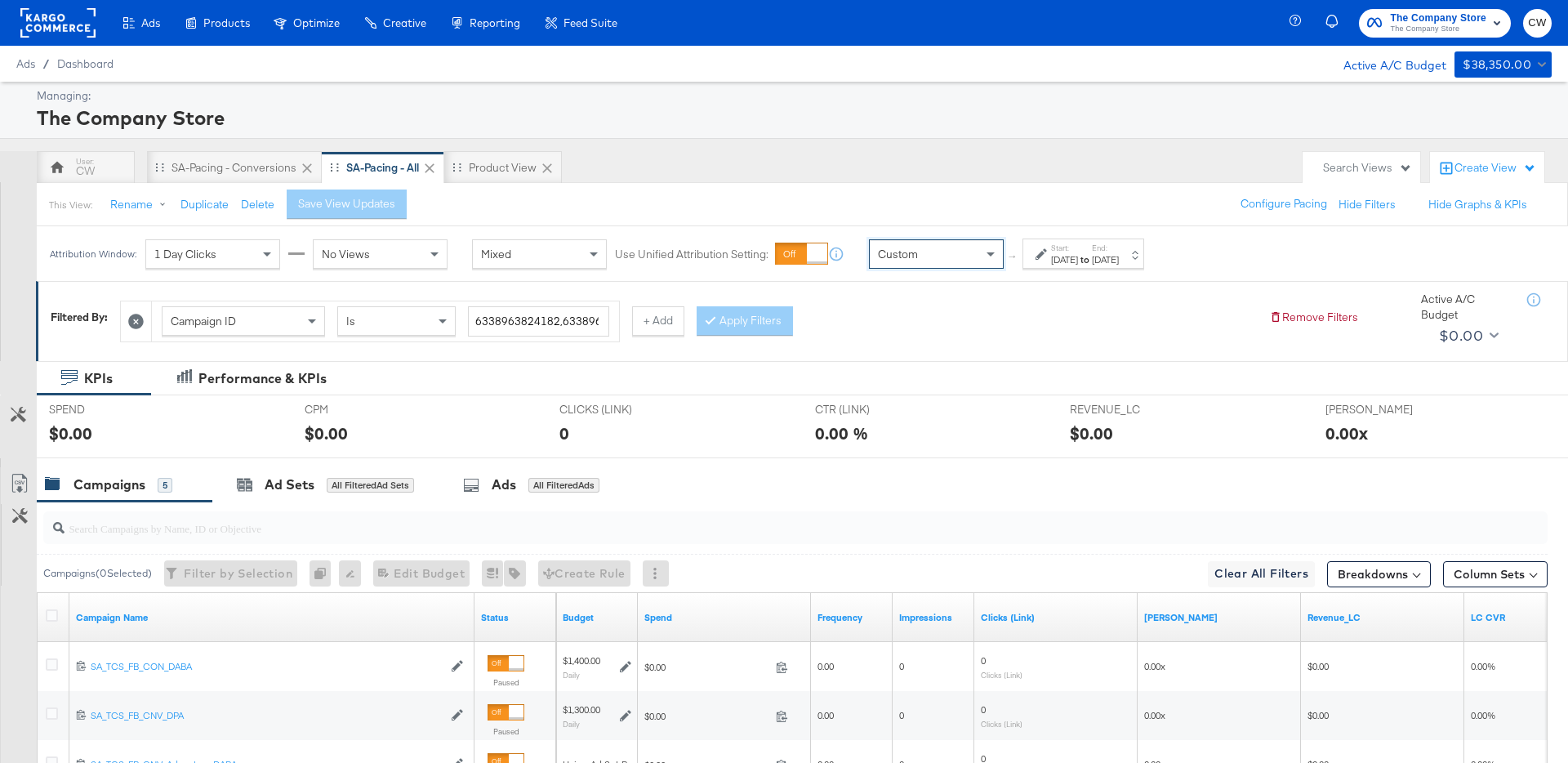
click at [1060, 255] on div "Sep 2nd 2025" at bounding box center [1065, 260] width 27 height 13
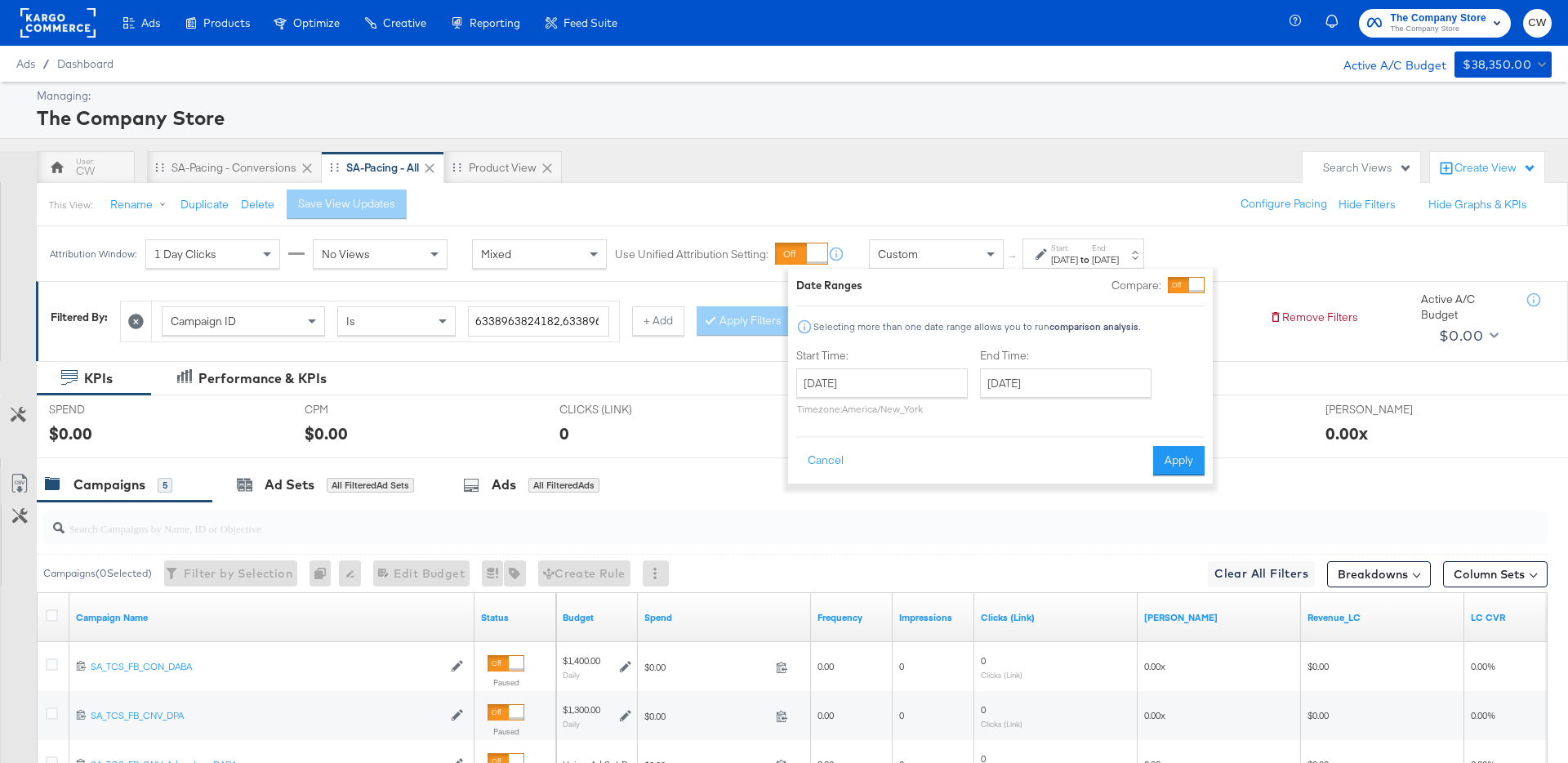
click at [1435, 21] on span "The Company Store" at bounding box center [1438, 18] width 97 height 17
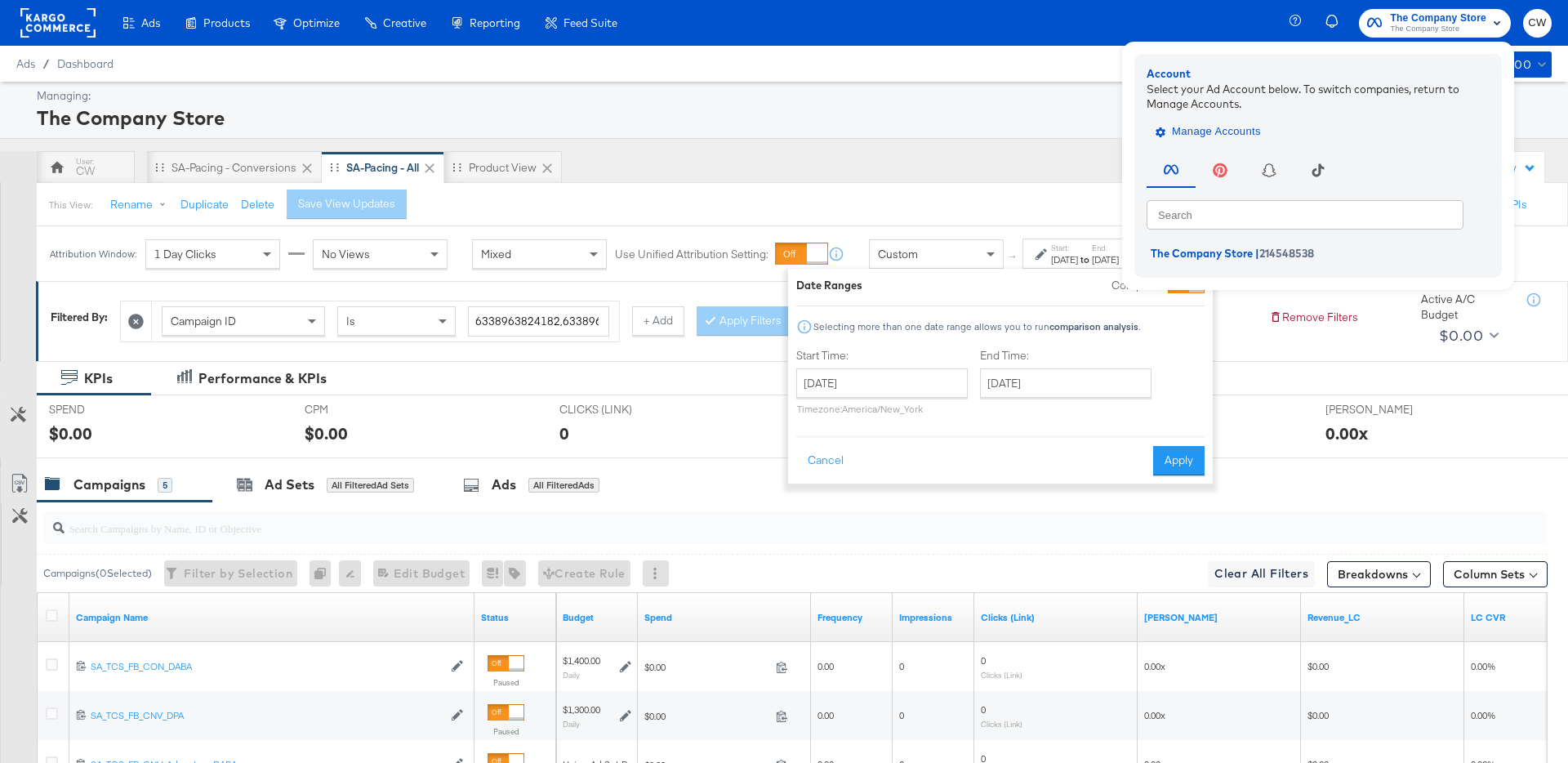
click at [1220, 127] on span "Manage Accounts" at bounding box center [1210, 132] width 102 height 19
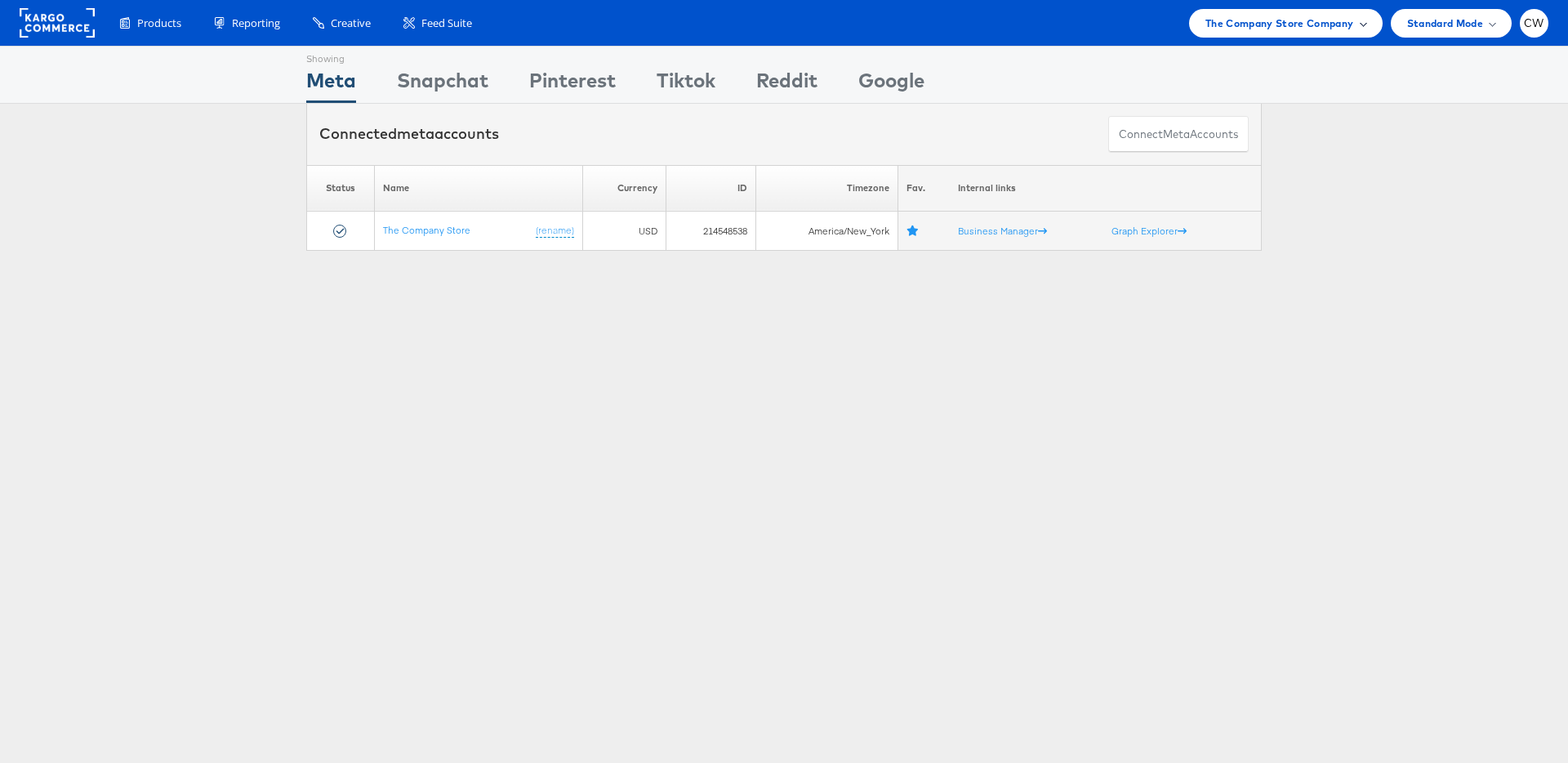
click at [1296, 27] on span "The Company Store Company" at bounding box center [1279, 23] width 149 height 17
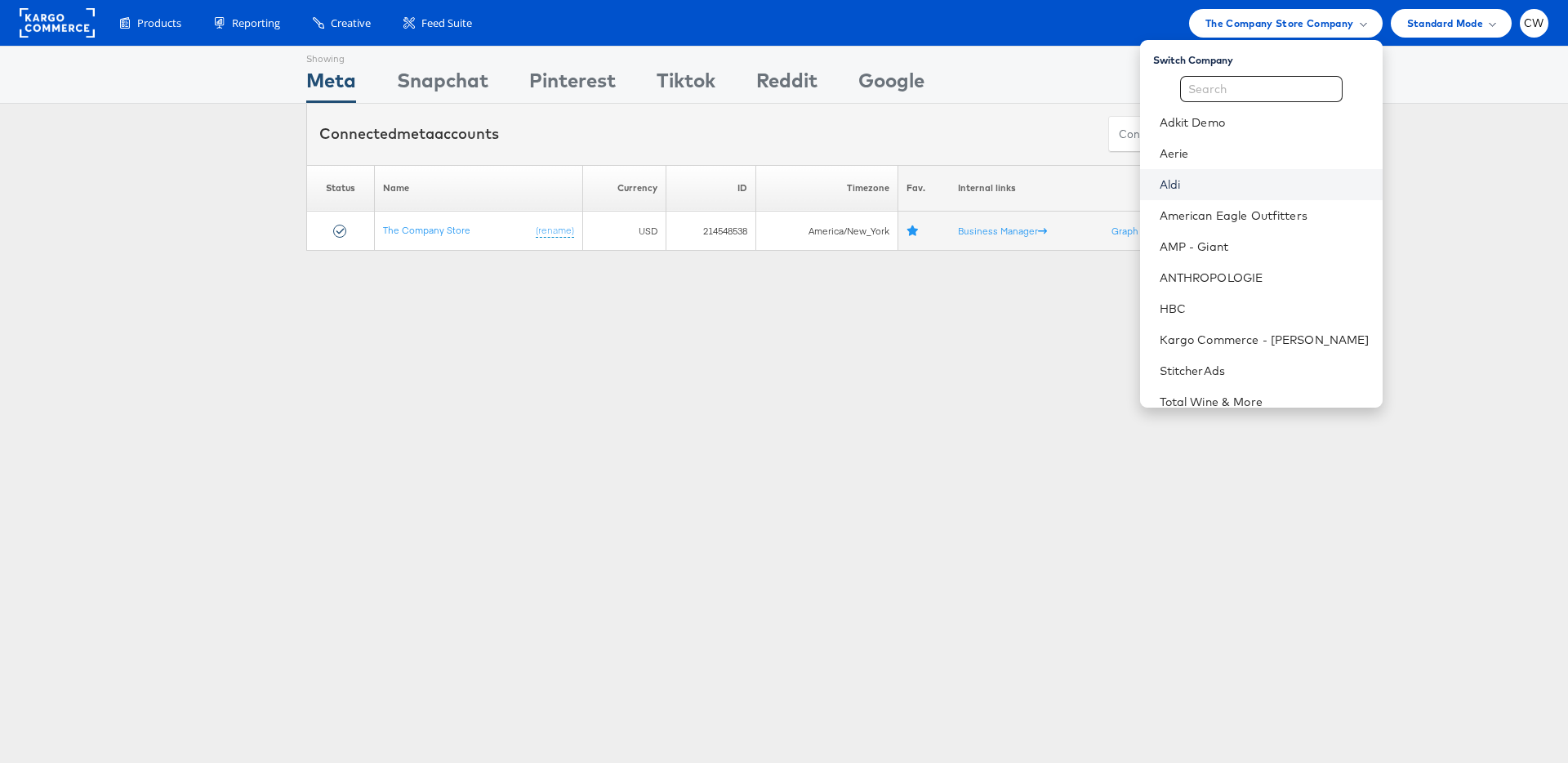
click at [1204, 178] on link "Aldi" at bounding box center [1265, 185] width 210 height 16
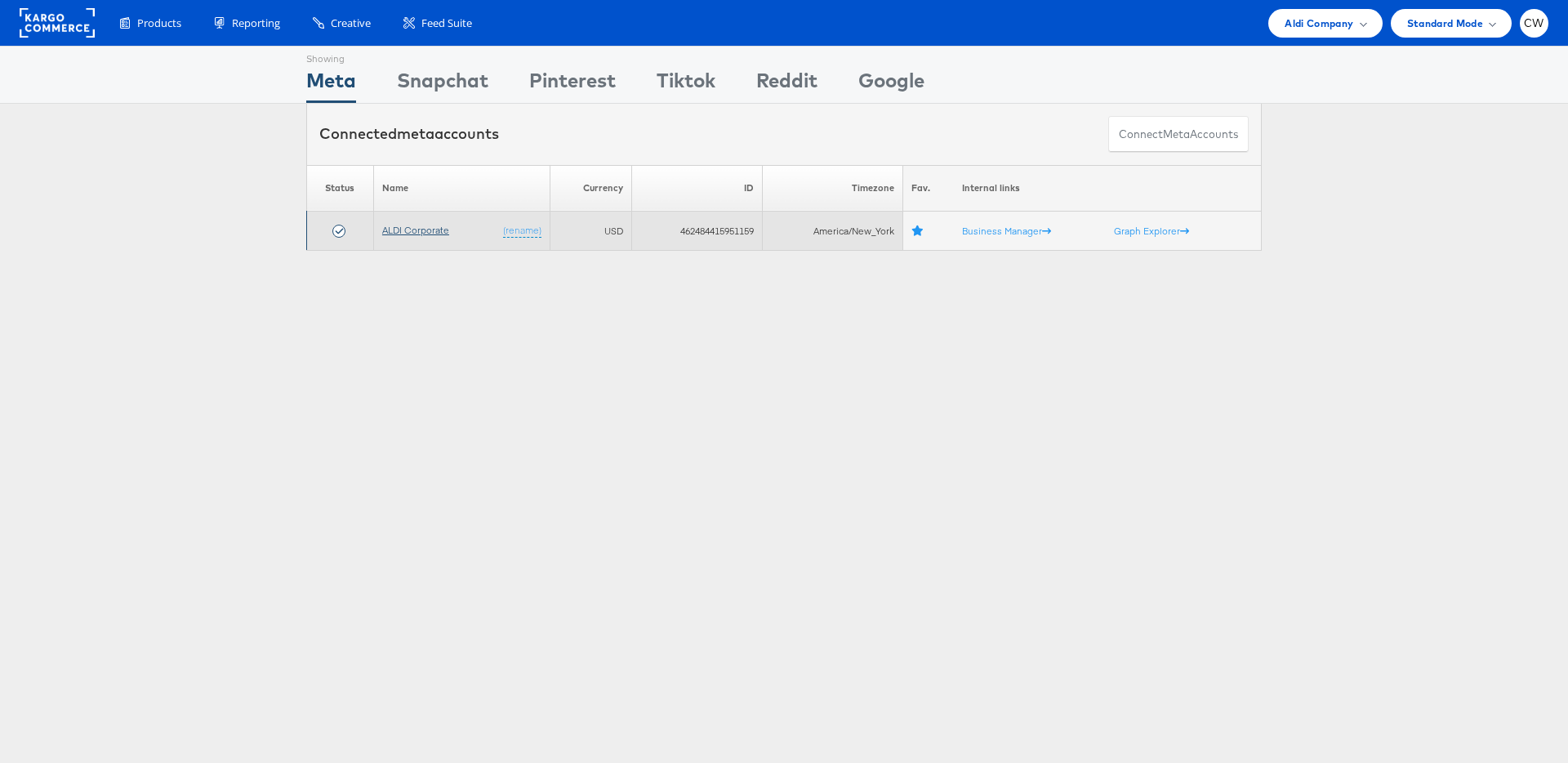
click at [400, 232] on link "ALDI Corporate" at bounding box center [415, 229] width 67 height 12
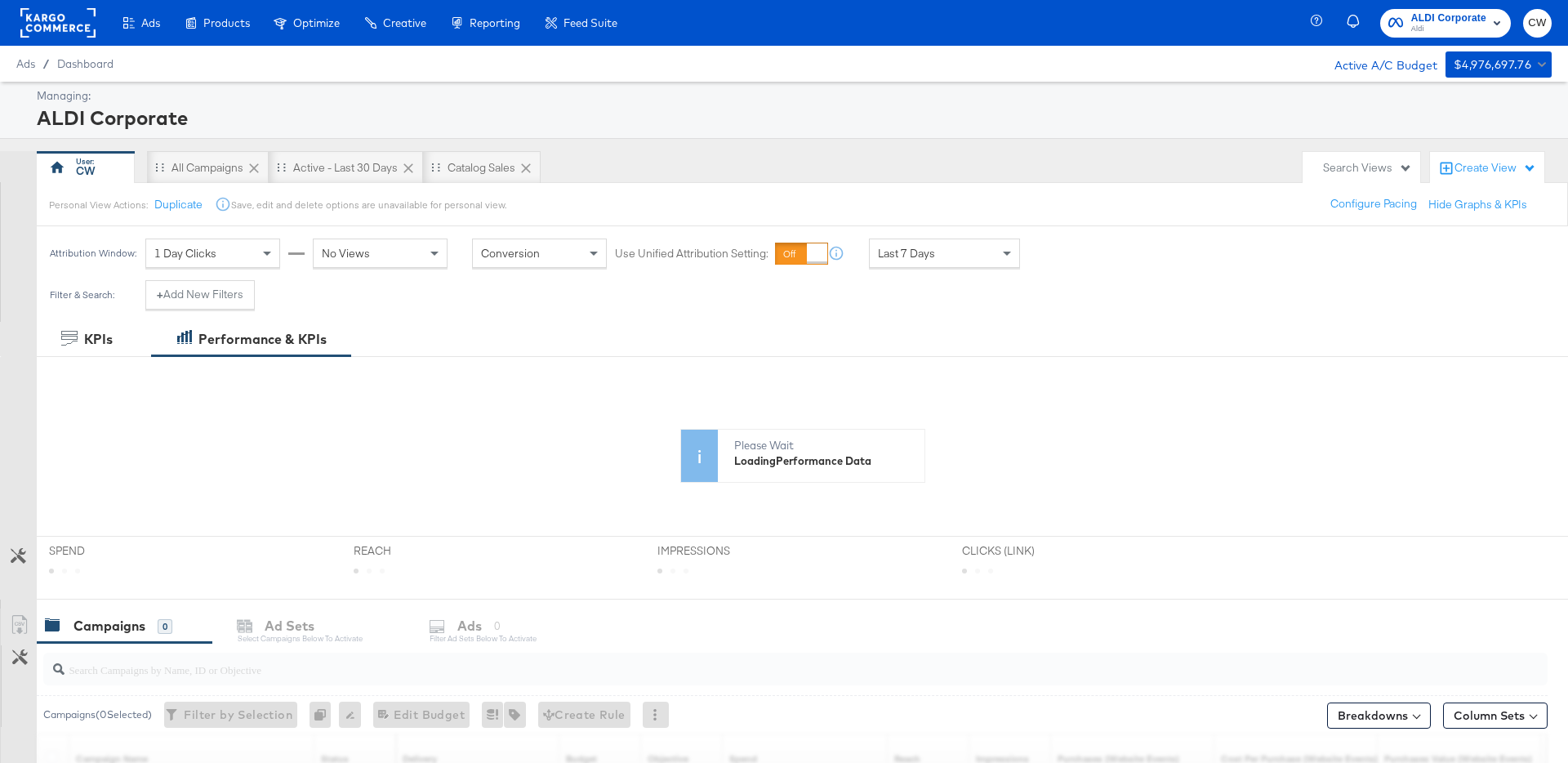
click at [969, 244] on div "Last 7 Days" at bounding box center [944, 253] width 150 height 27
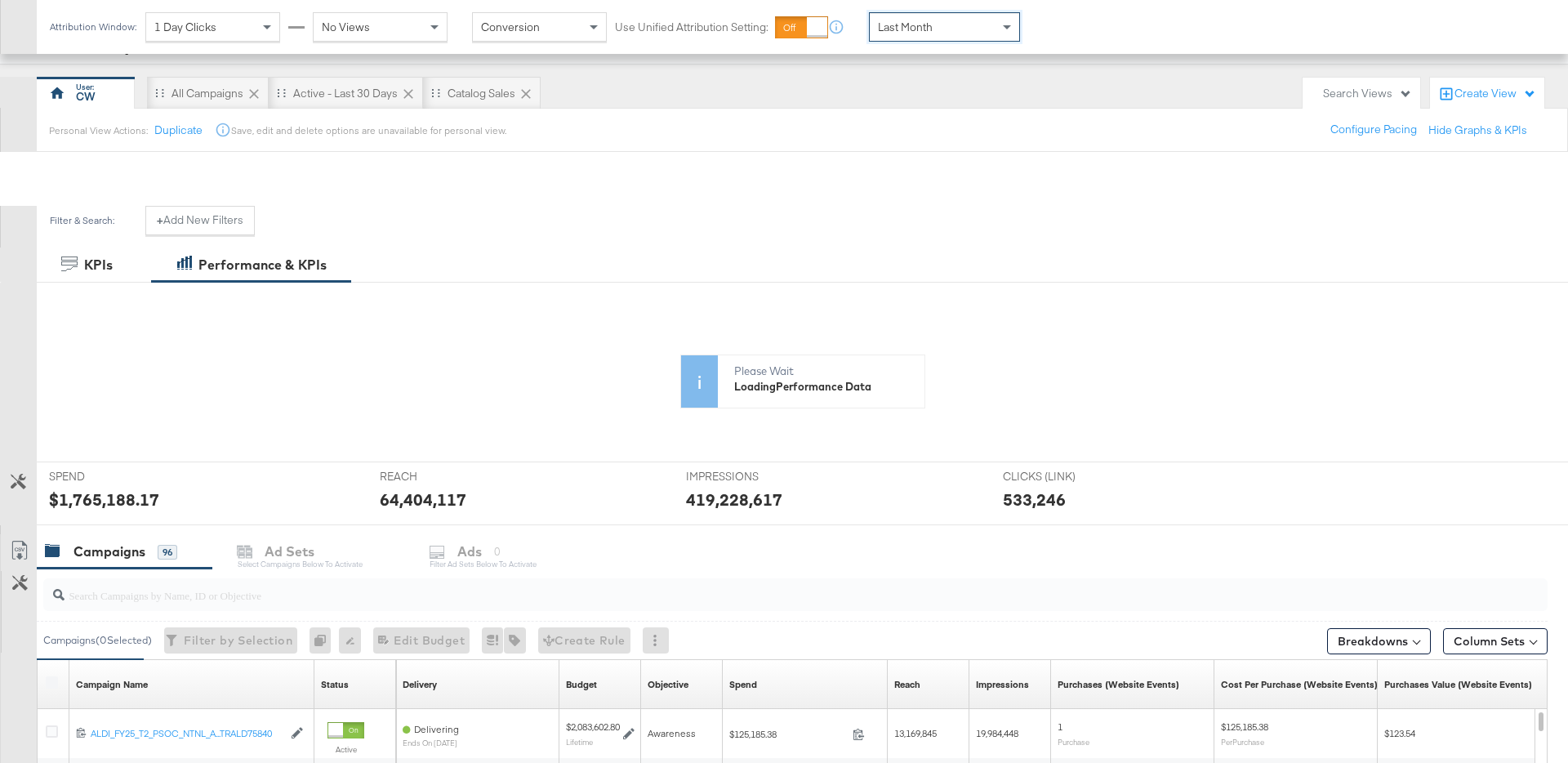
scroll to position [389, 0]
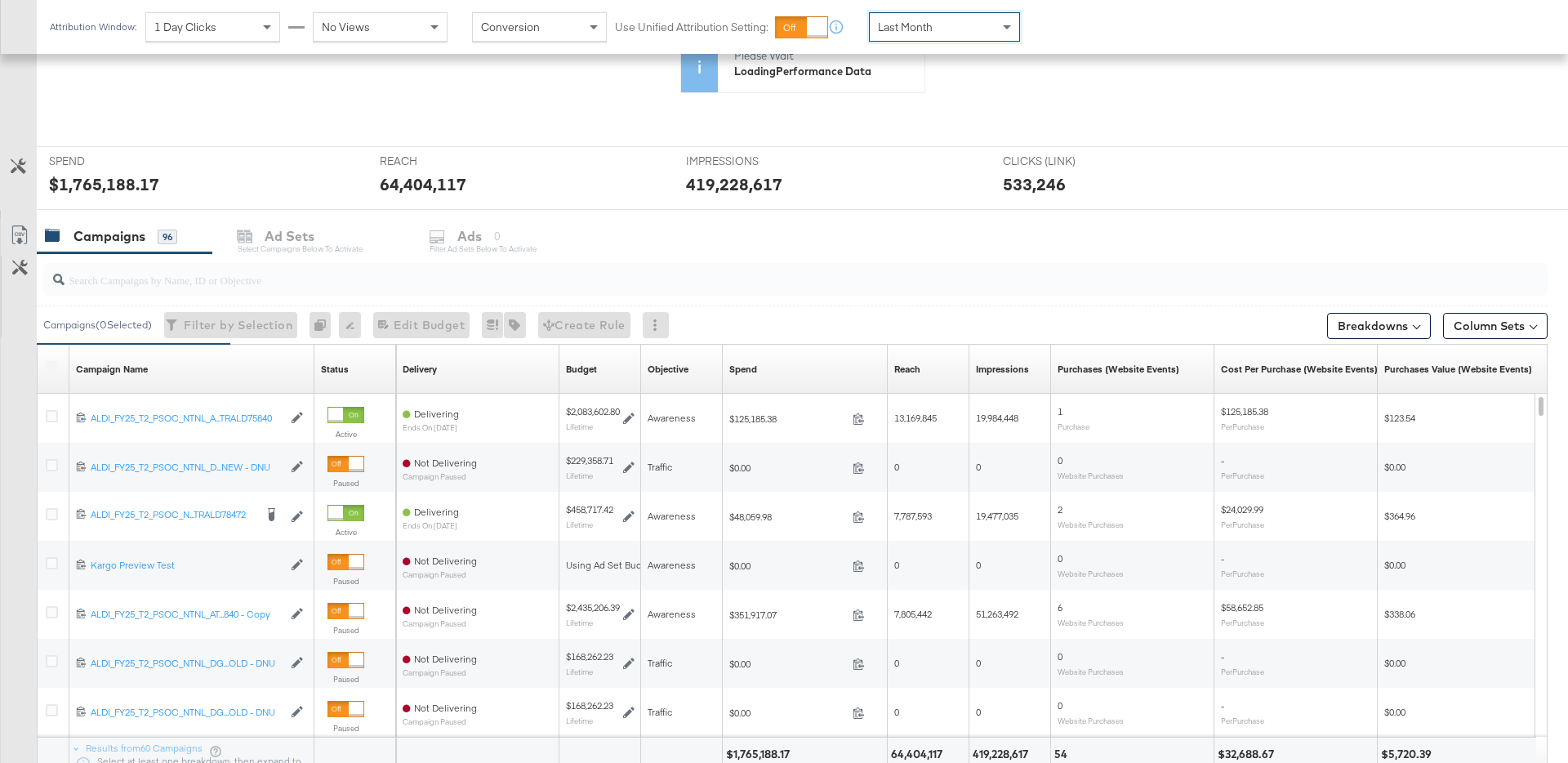
click at [538, 270] on input "search" at bounding box center [737, 273] width 1345 height 32
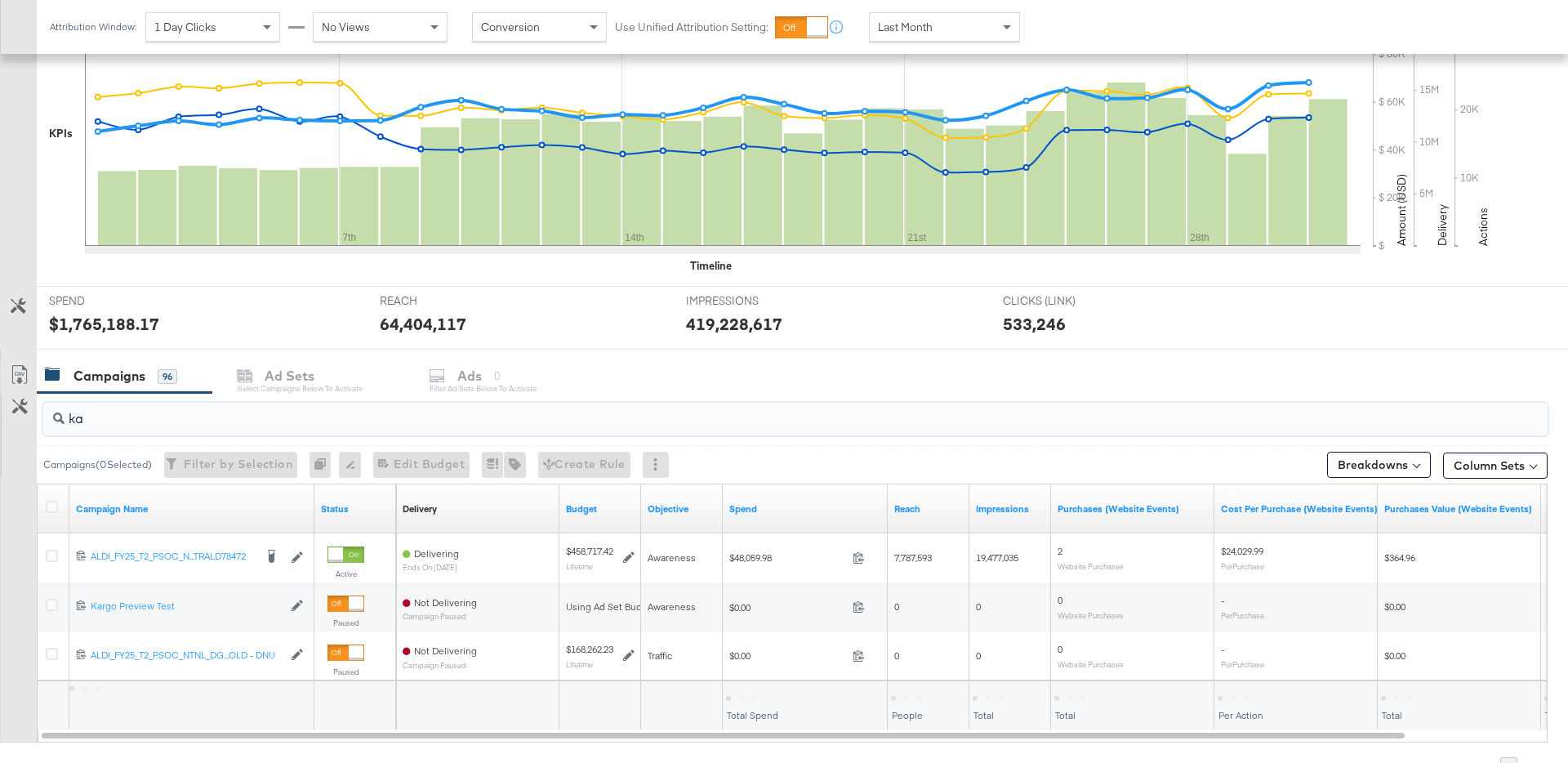
scroll to position [476, 0]
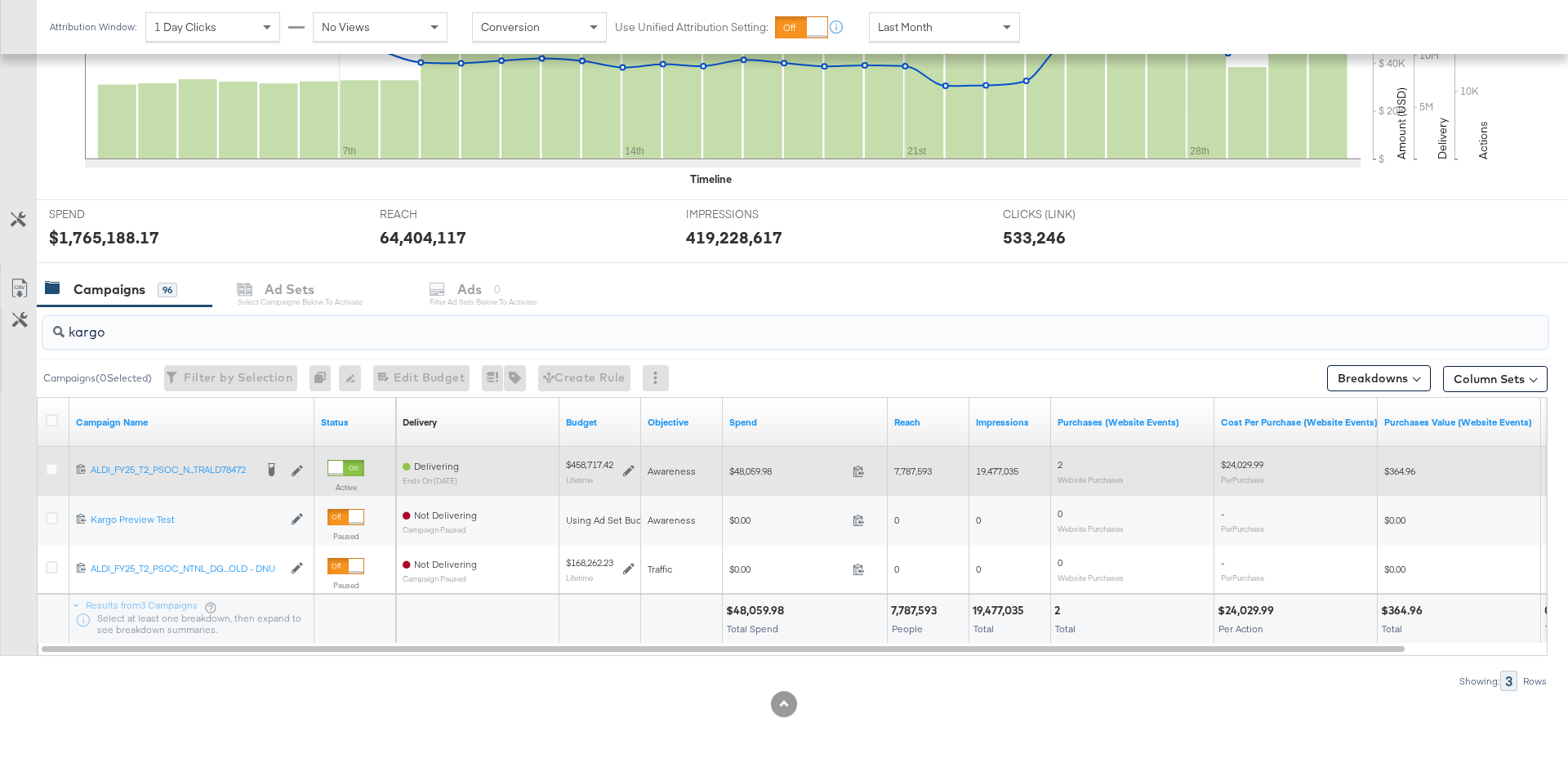
type input "kargo"
drag, startPoint x: 731, startPoint y: 470, endPoint x: 778, endPoint y: 471, distance: 47.0
click at [778, 471] on span "$48,059.98" at bounding box center [787, 471] width 117 height 12
click at [857, 469] on icon at bounding box center [858, 471] width 12 height 12
